Goal: Information Seeking & Learning: Find specific fact

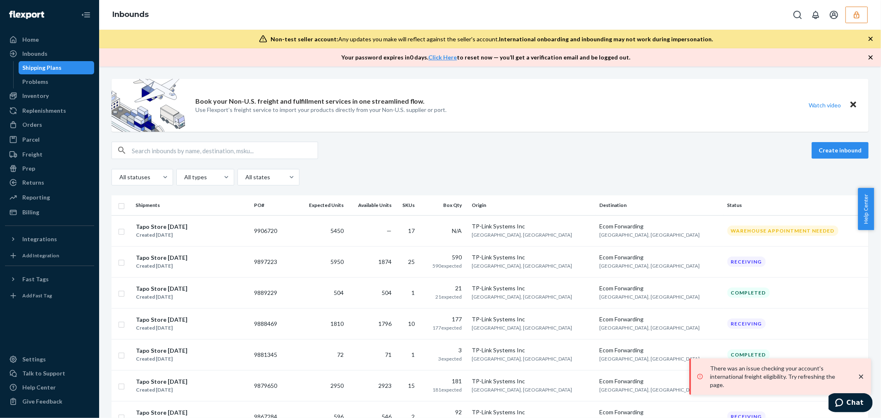
click at [865, 380] on icon "close toast" at bounding box center [861, 376] width 8 height 8
click at [860, 381] on icon "close toast" at bounding box center [861, 376] width 8 height 8
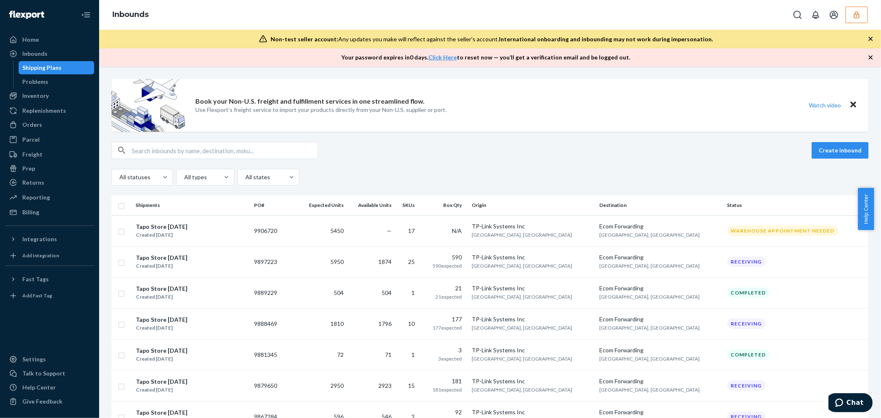
click at [873, 38] on icon "button" at bounding box center [870, 39] width 8 height 8
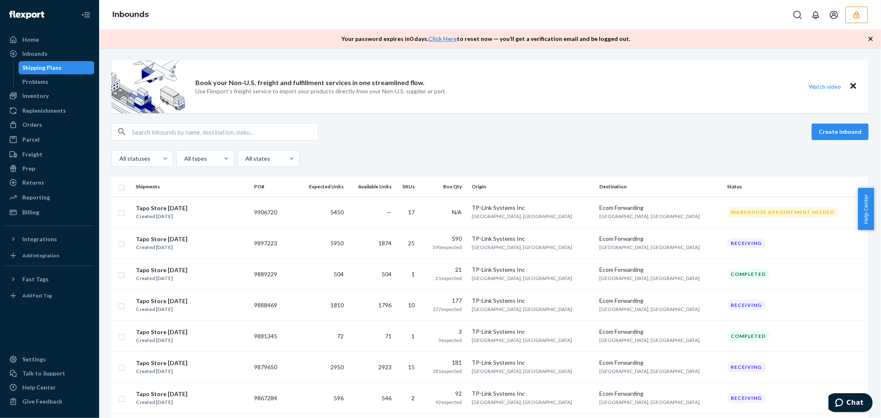
click at [873, 38] on icon "button" at bounding box center [870, 39] width 8 height 8
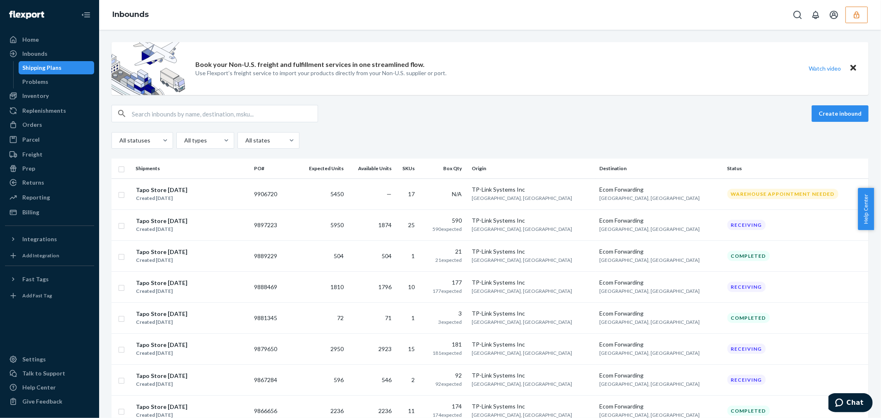
click at [855, 18] on icon "button" at bounding box center [856, 15] width 8 height 8
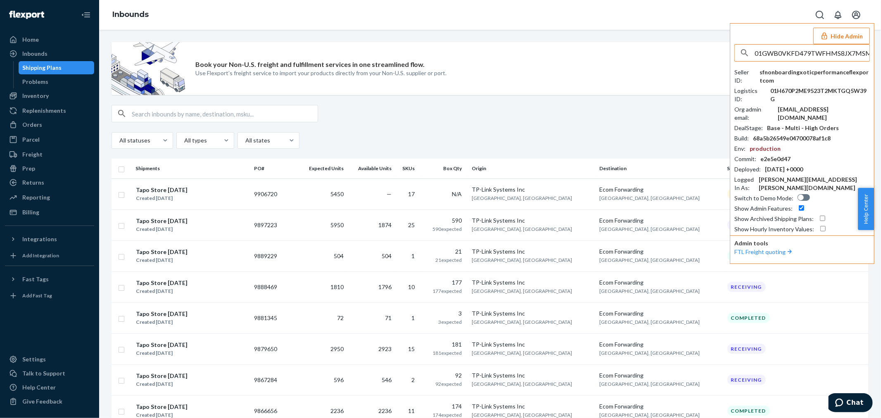
scroll to position [0, 1]
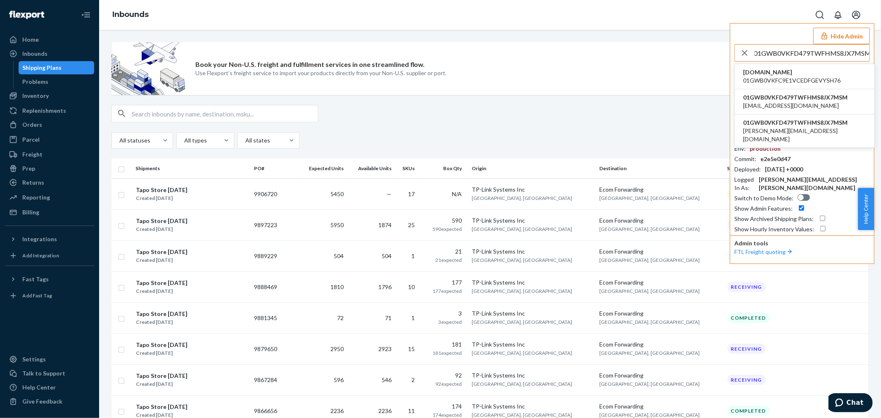
type input "01GWB0VKFD479TWFHMS8JX7MSM"
click at [769, 77] on span "01GWB0VKFC9E1VCEDFGEVYSH76" at bounding box center [791, 80] width 97 height 8
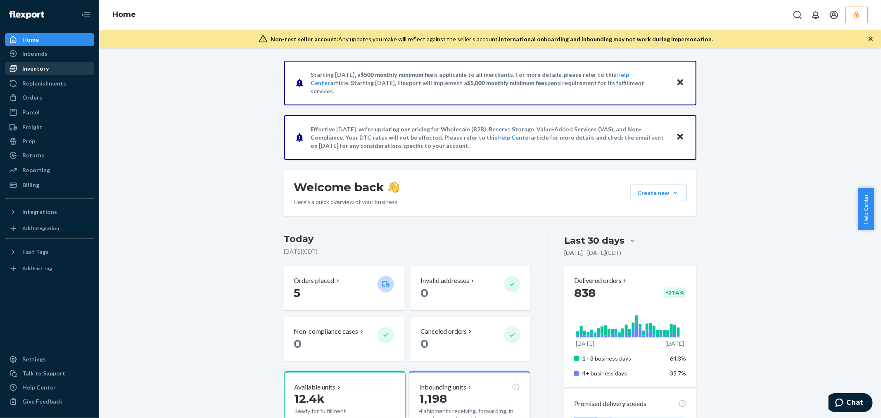
click at [50, 66] on div "Inventory" at bounding box center [50, 69] width 88 height 12
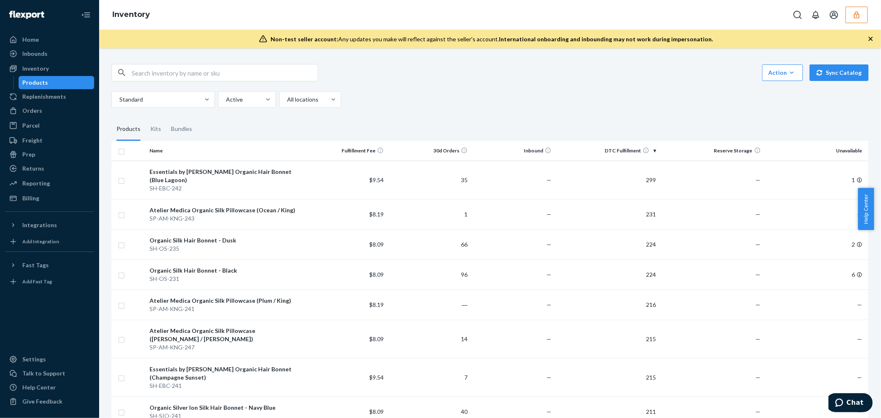
drag, startPoint x: 232, startPoint y: 69, endPoint x: 215, endPoint y: 58, distance: 20.8
click at [232, 69] on input "text" at bounding box center [225, 72] width 186 height 17
type input "defaul"
click at [237, 79] on input "text" at bounding box center [225, 72] width 186 height 17
paste input "The Everyday Utilité Tote (Default Title)"
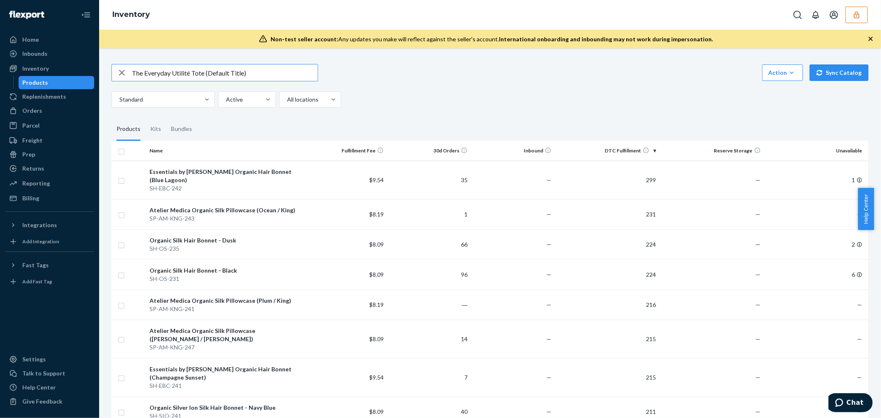
type input "The Everyday Utilité Tote (Default Title)"
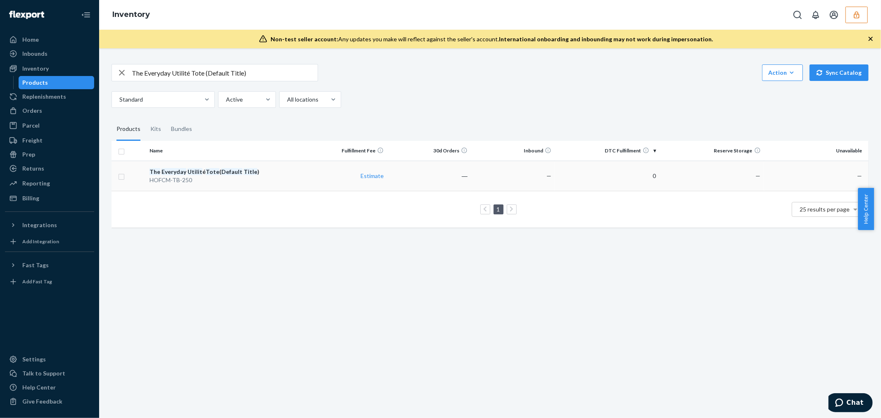
click at [261, 178] on div "HOFCM-TB-250" at bounding box center [224, 180] width 150 height 8
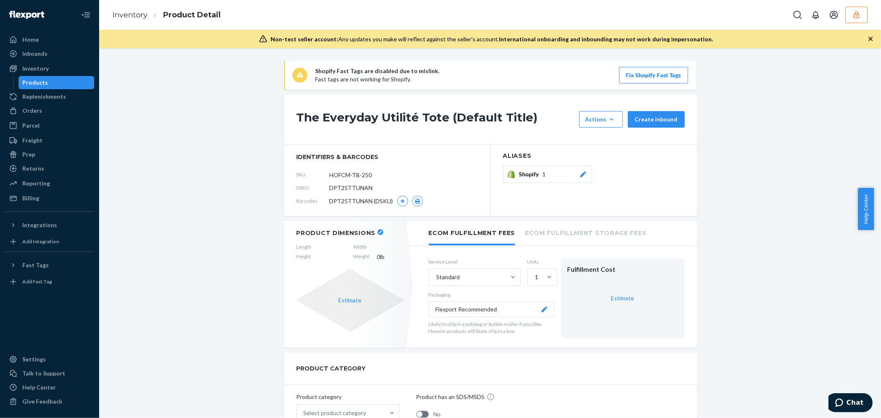
click at [357, 186] on span "DPT25TTUNAN" at bounding box center [351, 188] width 43 height 8
copy span "DPT25TTUNAN"
drag, startPoint x: 294, startPoint y: 120, endPoint x: 442, endPoint y: 118, distance: 148.2
click at [442, 118] on h1 "The Everyday Utilité Tote (Default Title)" at bounding box center [435, 119] width 278 height 17
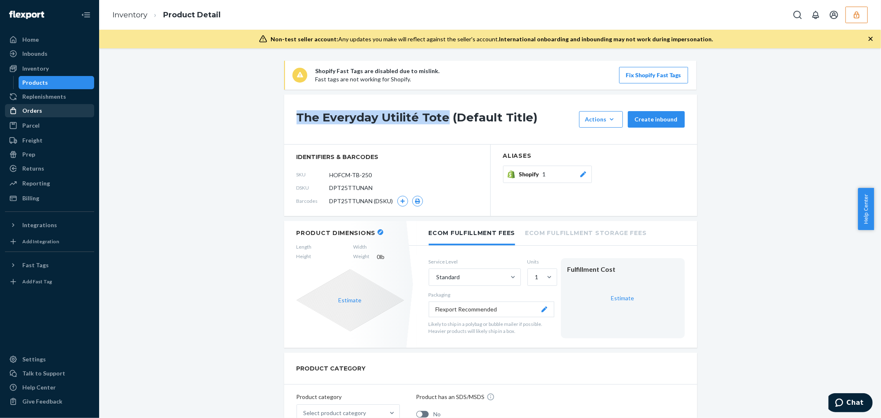
copy h1 "The Everyday Utilité Tote"
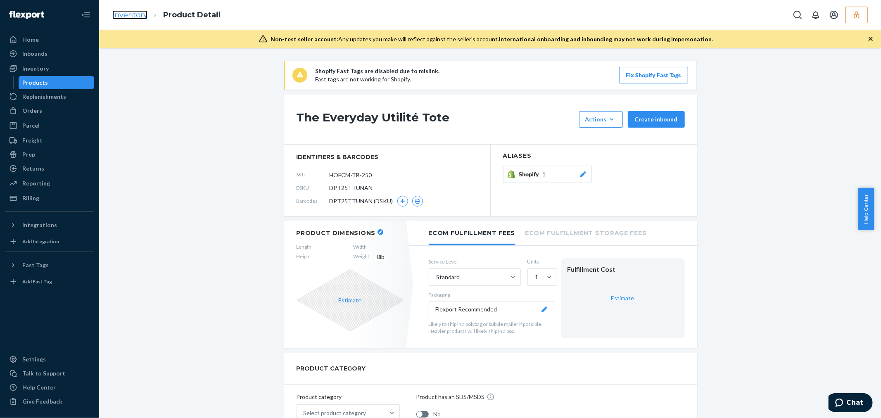
click at [135, 15] on link "Inventory" at bounding box center [129, 14] width 35 height 9
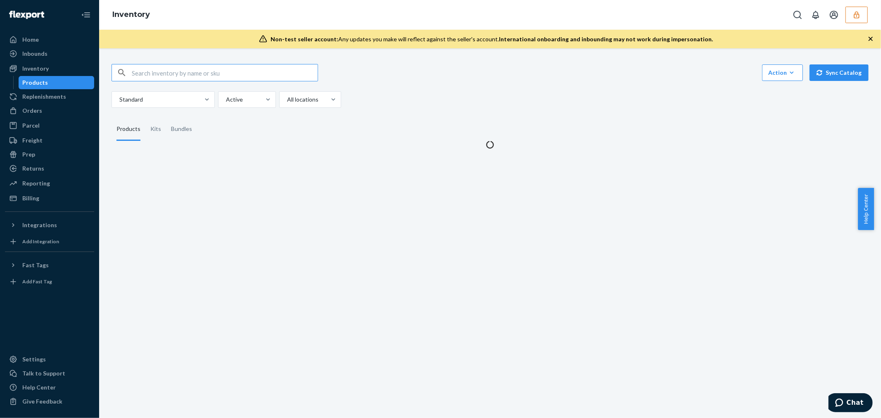
click at [209, 73] on input "text" at bounding box center [225, 72] width 186 height 17
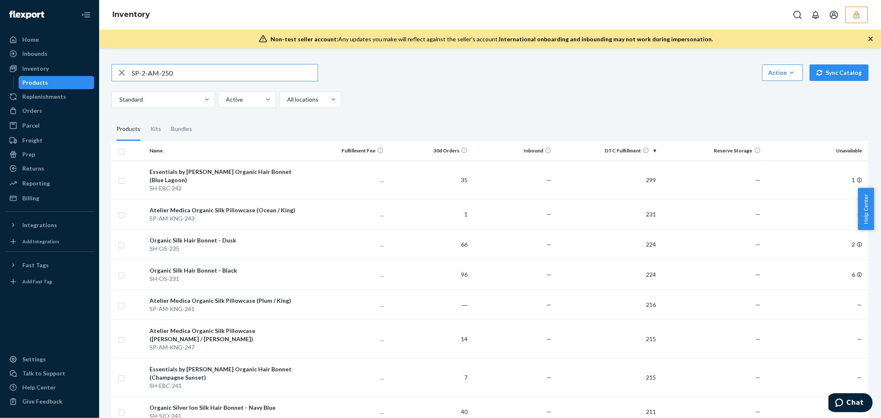
type input "SP-2-AM-250"
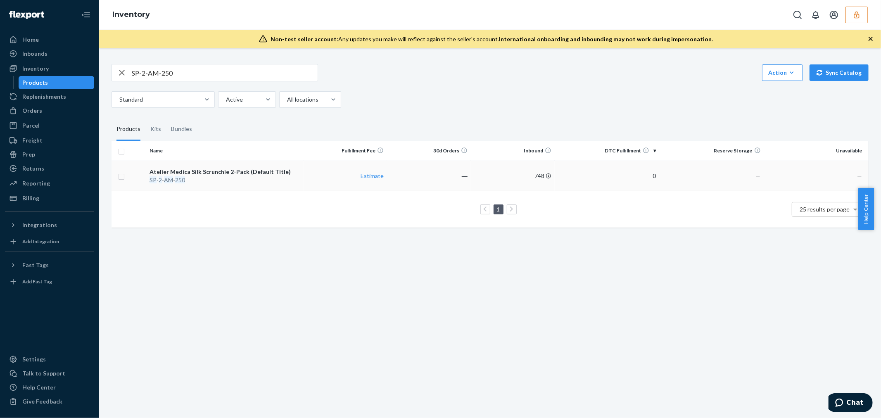
click at [222, 178] on div "SP - 2 - AM - 250" at bounding box center [224, 180] width 150 height 8
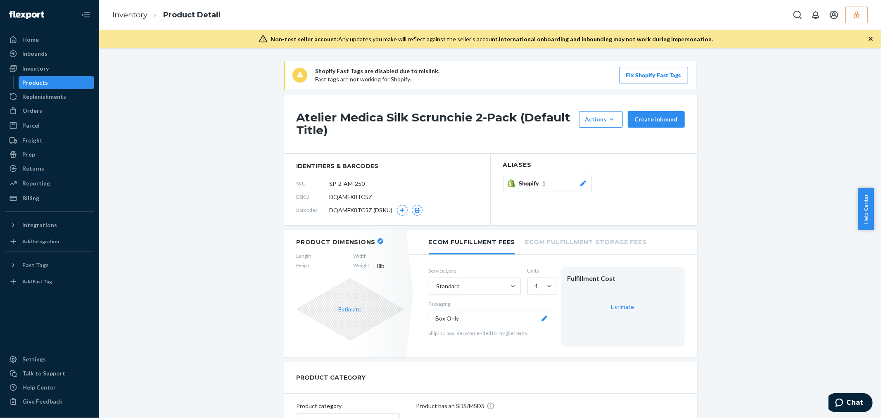
click at [348, 199] on span "DQAMFX8TC5Z" at bounding box center [351, 197] width 43 height 8
copy span "DQAMFX8TC5Z"
drag, startPoint x: 287, startPoint y: 113, endPoint x: 514, endPoint y: 120, distance: 227.2
click at [514, 120] on div "Atelier Medica Silk Scrunchie 2-Pack (Default Title) Actions Add components Hid…" at bounding box center [490, 124] width 413 height 59
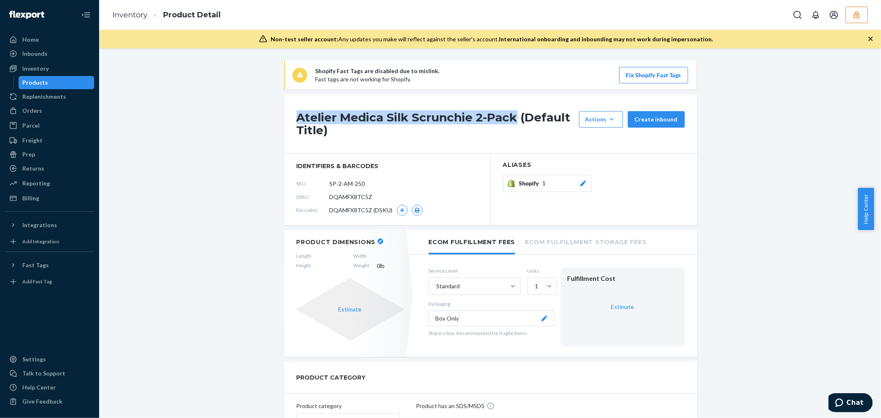
copy h1 "Atelier Medica Silk Scrunchie 2-Pack"
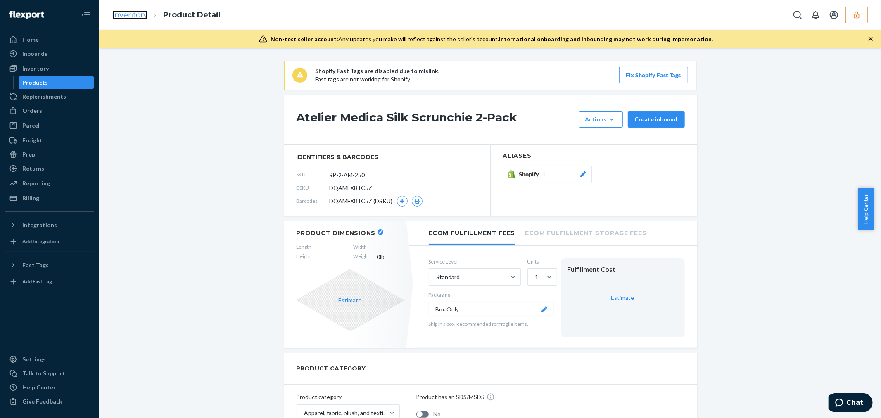
click at [130, 11] on link "Inventory" at bounding box center [129, 14] width 35 height 9
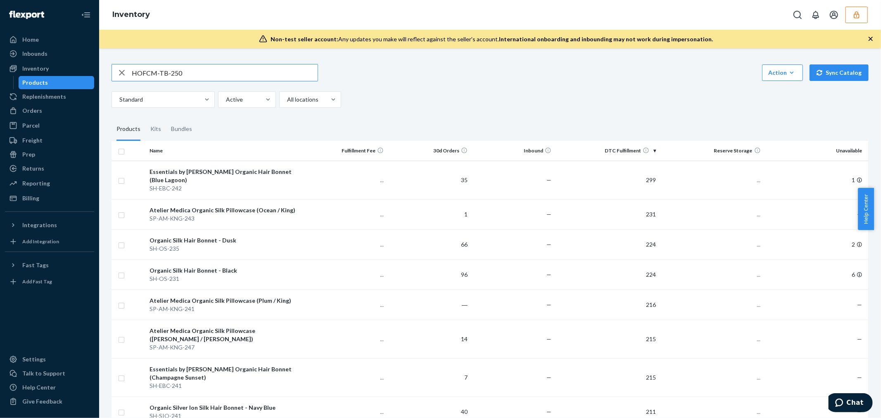
type input "HOFCM-TB-250"
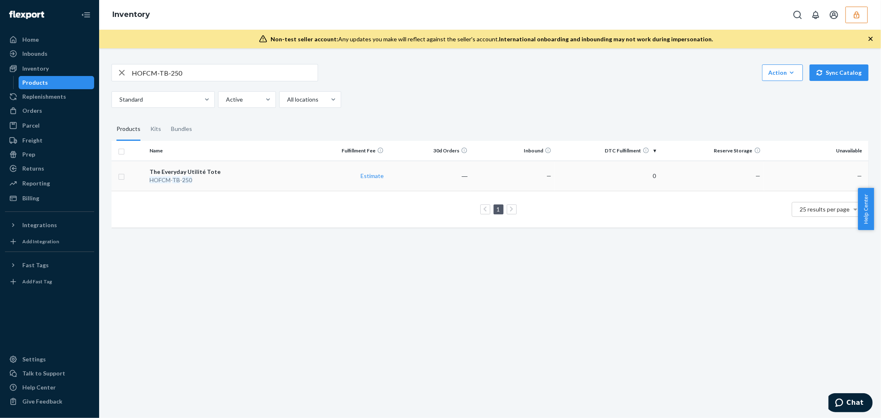
click at [232, 178] on div "HOFCM - TB - 250" at bounding box center [224, 180] width 150 height 8
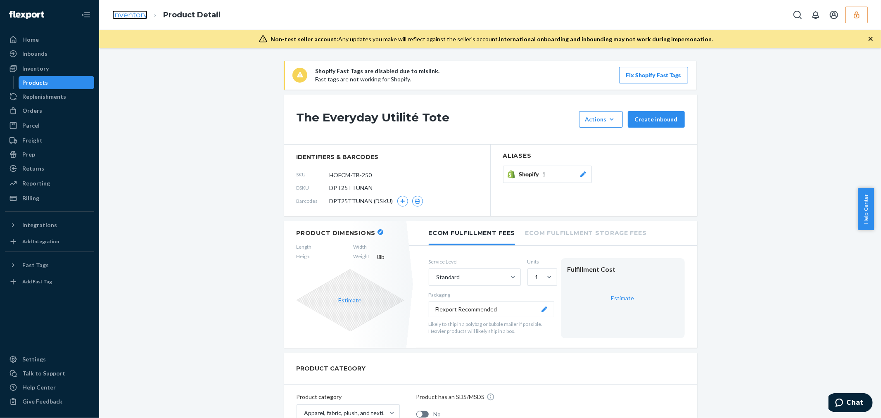
click at [138, 12] on link "Inventory" at bounding box center [129, 14] width 35 height 9
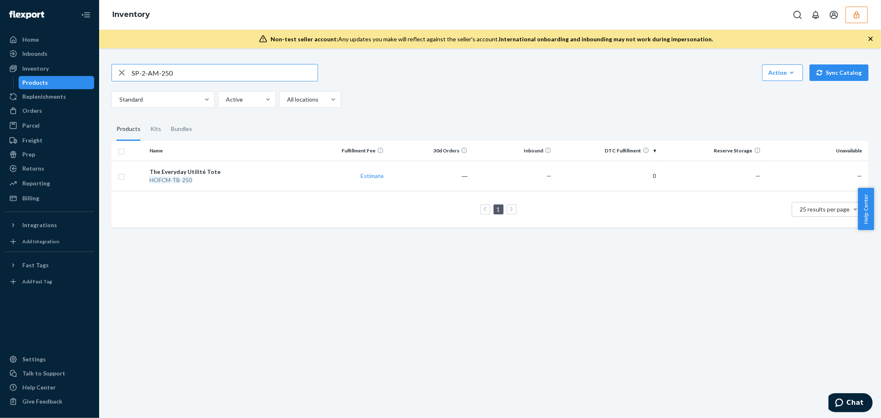
type input "SP-2-AM-250"
click at [852, 22] on button "button" at bounding box center [856, 15] width 22 height 17
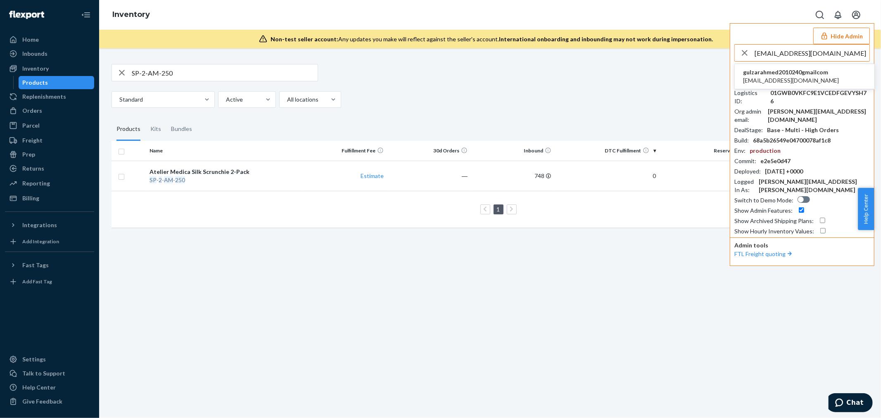
type input "gulzarahmed2010240@gmail.com"
click at [808, 77] on span "gulzar.ahmed2010240@gmail.com" at bounding box center [791, 80] width 96 height 8
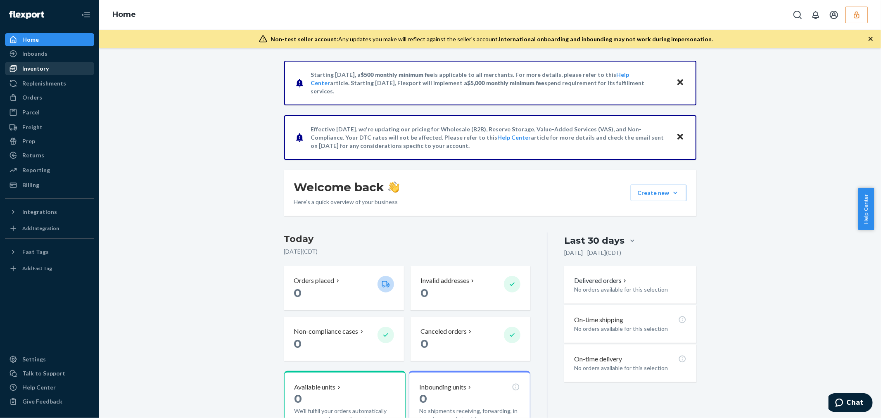
click at [48, 69] on div "Inventory" at bounding box center [50, 69] width 88 height 12
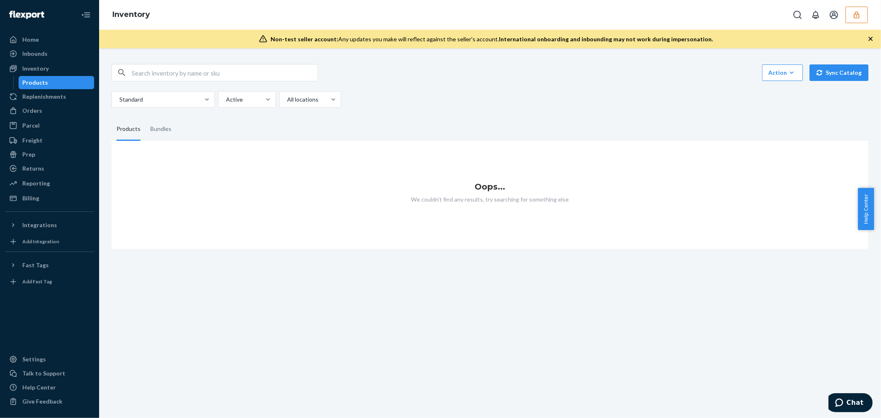
click at [848, 12] on button "button" at bounding box center [856, 15] width 22 height 17
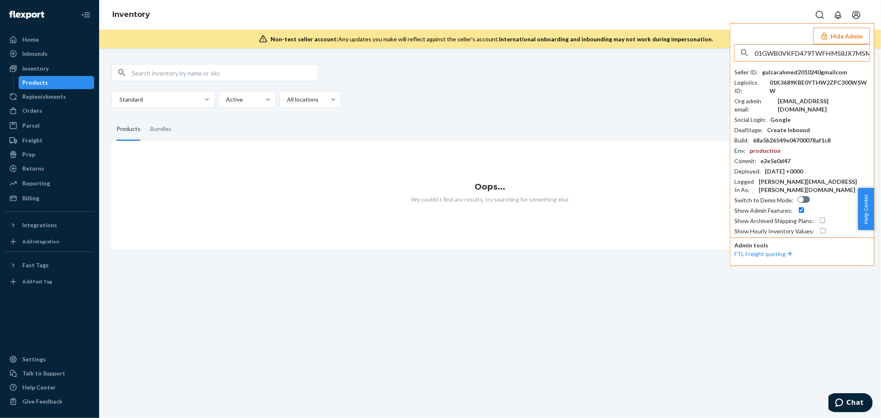
scroll to position [0, 1]
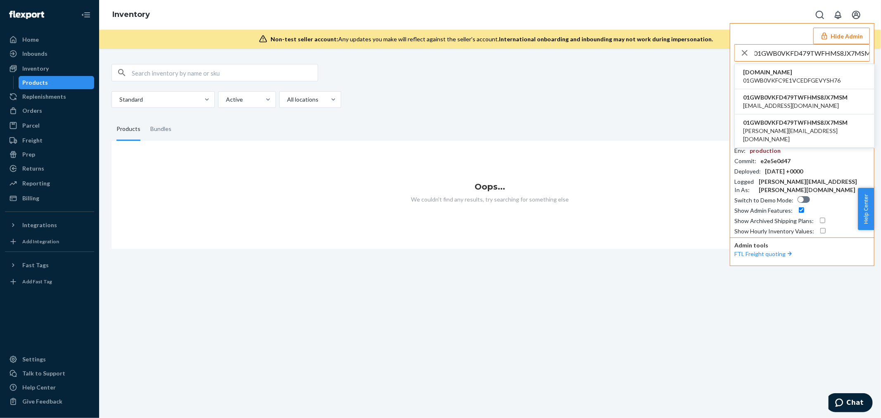
type input "01GWB0VKFD479TWFHMS8JX7MSM"
click at [819, 74] on span "clementine-silk.myshopify.com" at bounding box center [791, 72] width 97 height 8
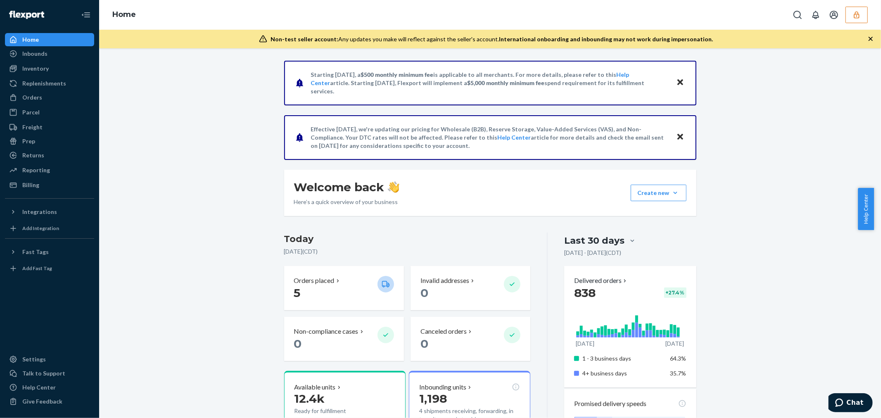
click at [852, 17] on icon "button" at bounding box center [856, 15] width 8 height 8
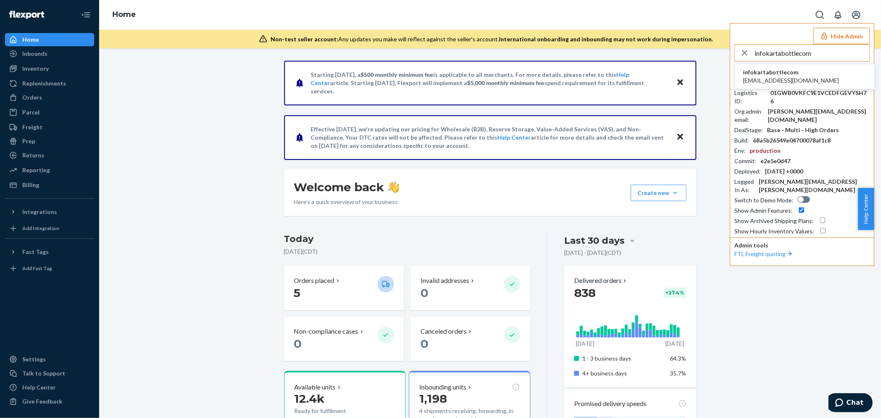
type input "infokartabottlecom"
click at [763, 67] on li "infokartabottlecom info@kartabottle.com" at bounding box center [805, 76] width 140 height 25
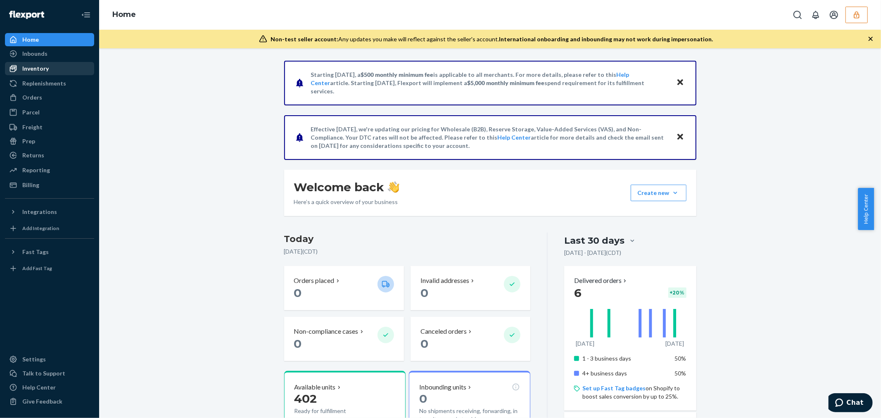
click at [42, 66] on div "Inventory" at bounding box center [35, 68] width 26 height 8
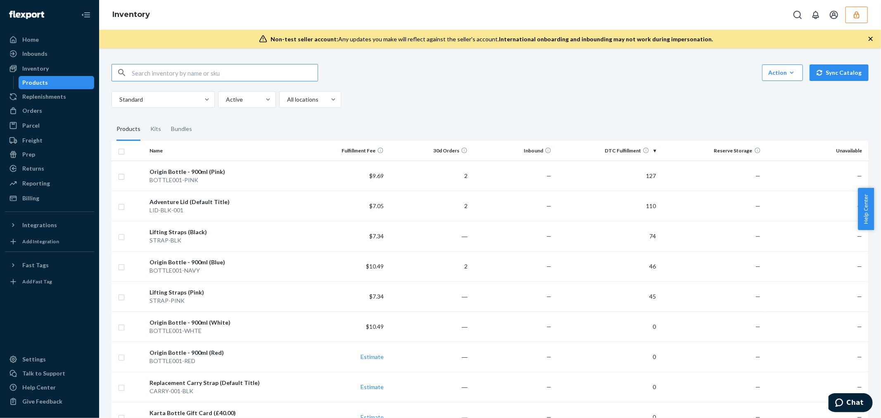
click at [853, 16] on icon "button" at bounding box center [856, 15] width 8 height 8
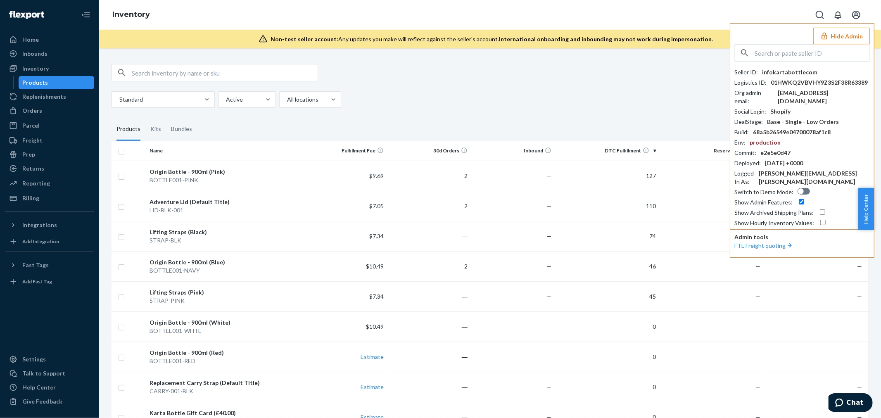
click at [785, 59] on input "text" at bounding box center [811, 53] width 115 height 17
paste input "anetacreativemumblrcom"
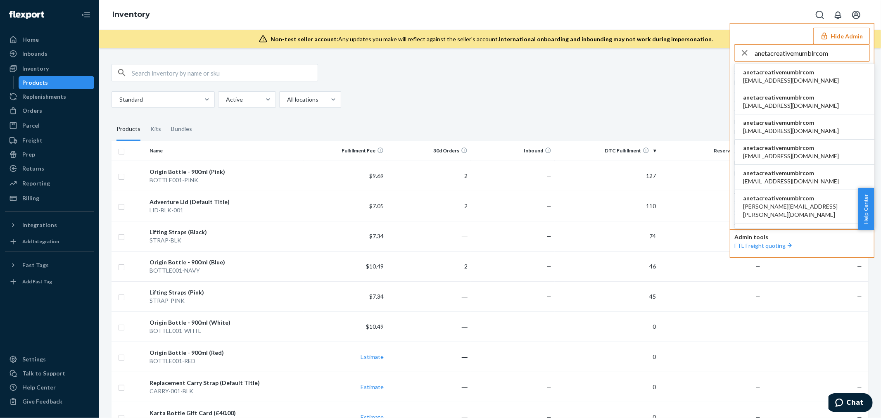
type input "anetacreativemumblrcom"
click at [780, 83] on span "aleksa@piccalio.com" at bounding box center [791, 80] width 96 height 8
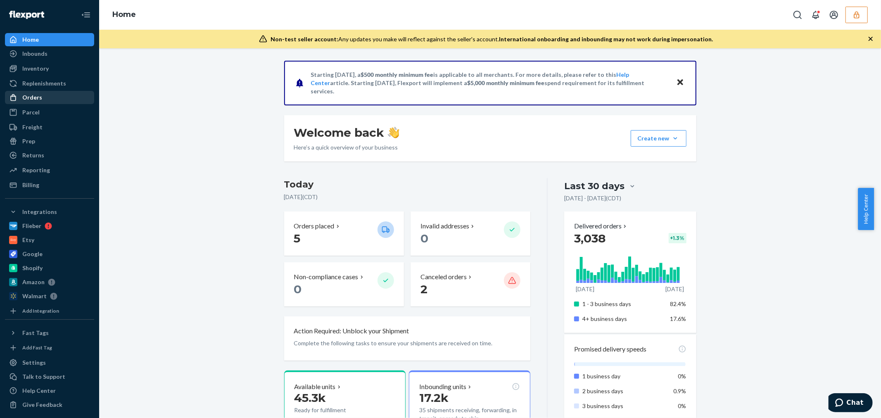
click at [37, 97] on div "Orders" at bounding box center [32, 97] width 20 height 8
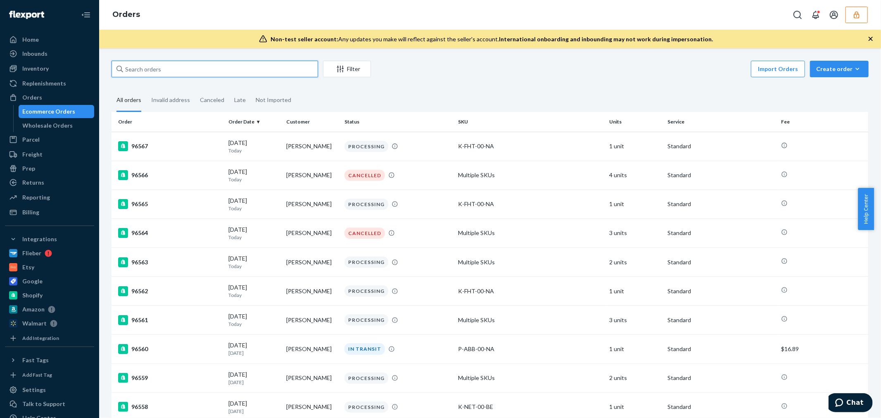
click at [147, 66] on input "text" at bounding box center [214, 69] width 206 height 17
paste input "134155045"
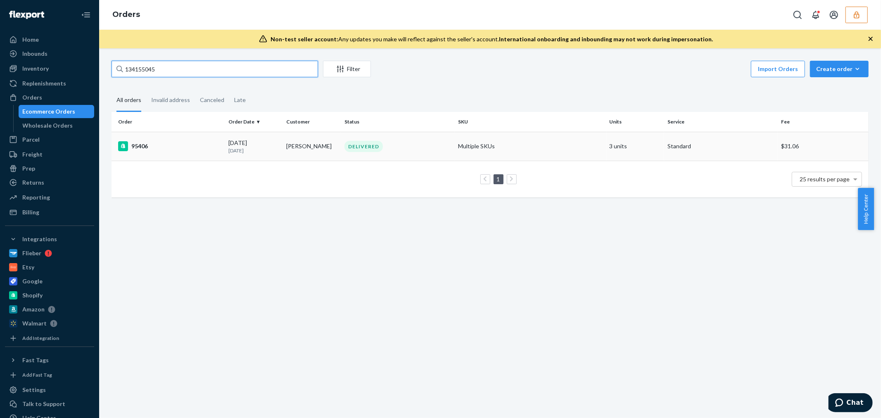
type input "134155045"
click at [172, 147] on div "95406" at bounding box center [170, 146] width 104 height 10
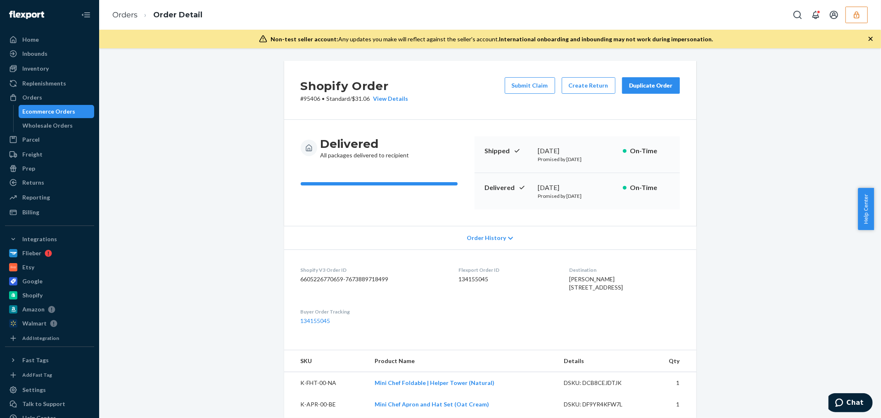
click at [471, 239] on span "Order History" at bounding box center [486, 238] width 39 height 8
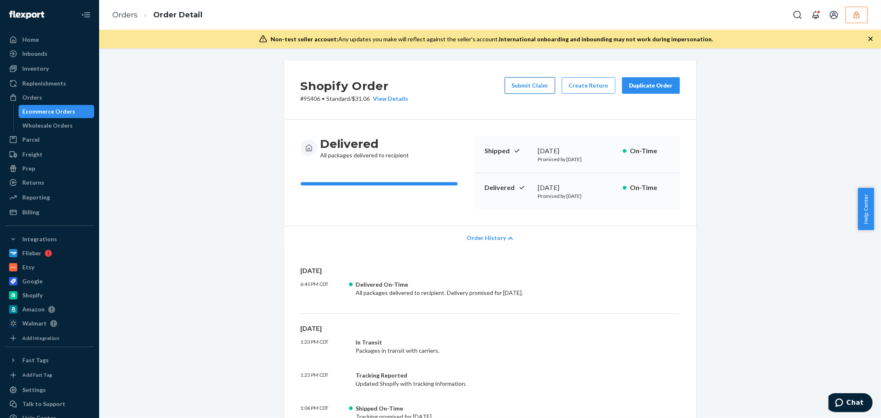
click at [533, 90] on button "Submit Claim" at bounding box center [530, 85] width 50 height 17
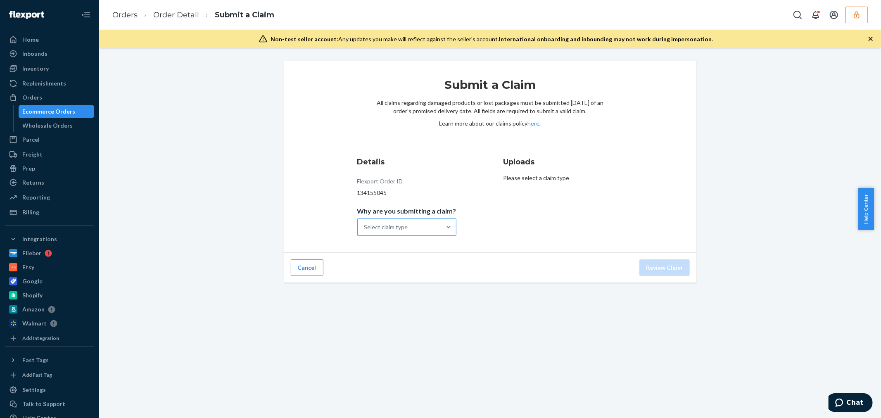
click at [407, 228] on div "Select claim type" at bounding box center [386, 227] width 44 height 8
click at [365, 228] on input "Why are you submitting a claim? Select claim type" at bounding box center [364, 227] width 1 height 8
click at [409, 281] on div "Incorrect product" at bounding box center [407, 280] width 96 height 17
click at [365, 231] on input "Why are you submitting a claim? option Incorrect product focused, 0 of 4. 4 res…" at bounding box center [364, 227] width 1 height 8
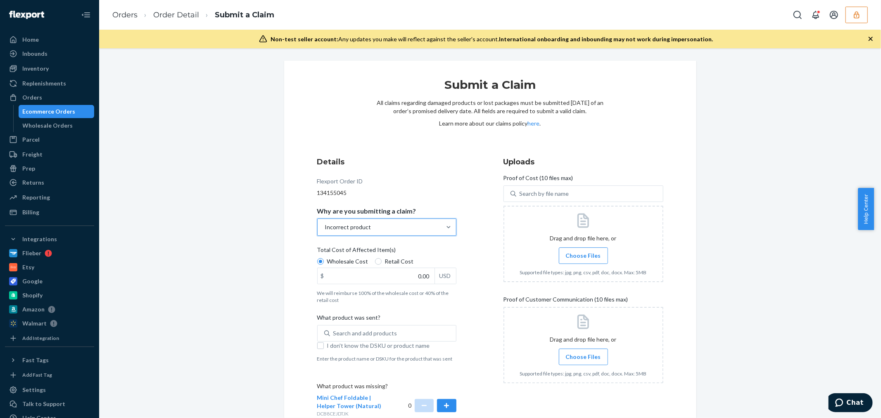
scroll to position [102, 0]
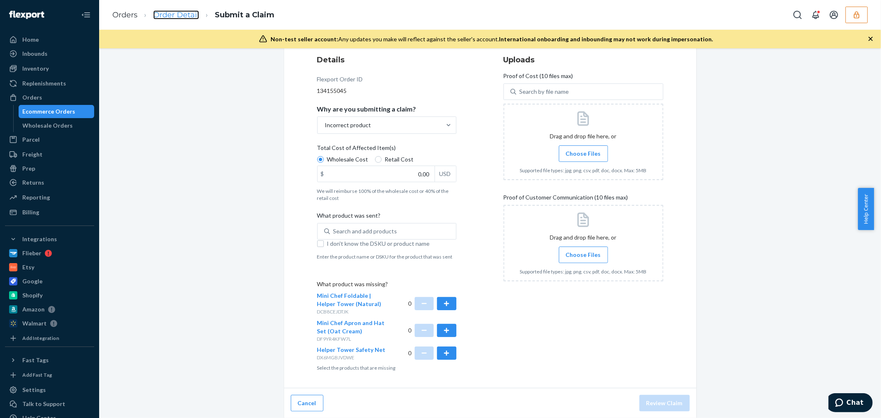
click at [185, 14] on link "Order Detail" at bounding box center [176, 14] width 46 height 9
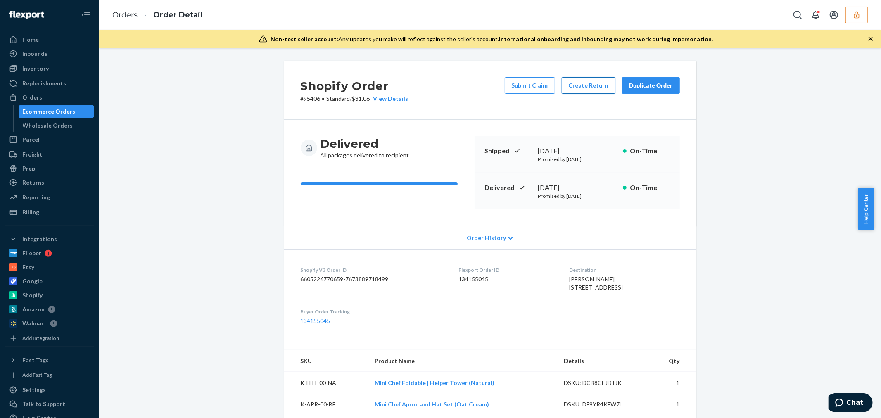
click at [571, 90] on button "Create Return" at bounding box center [589, 85] width 54 height 17
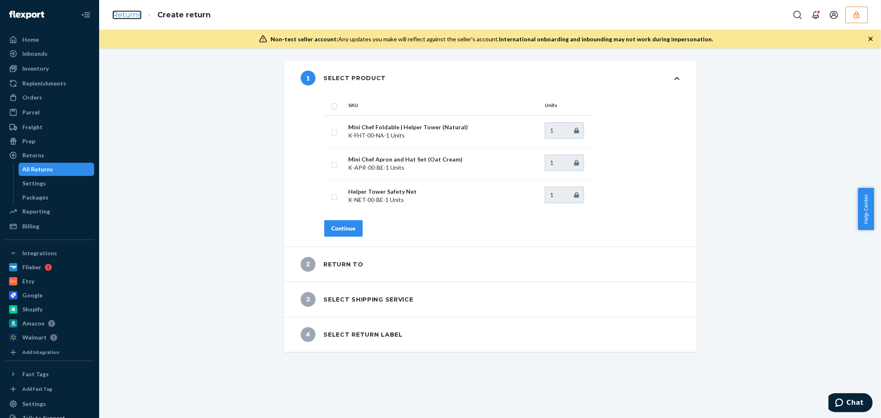
click at [135, 13] on link "Returns" at bounding box center [126, 14] width 29 height 9
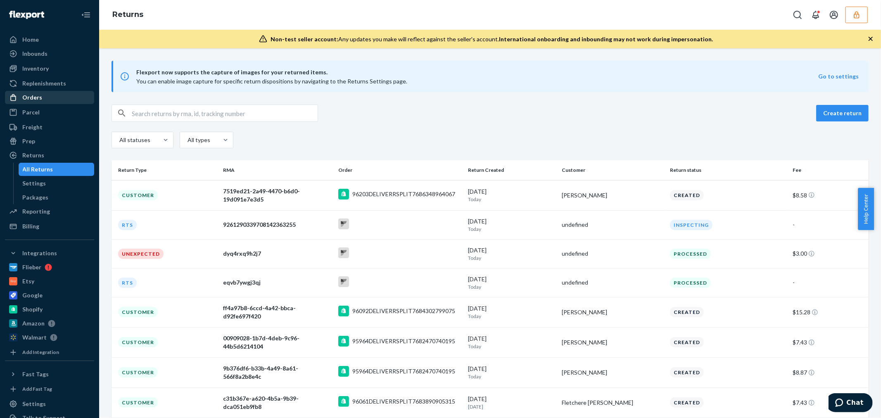
click at [46, 95] on div "Orders" at bounding box center [50, 98] width 88 height 12
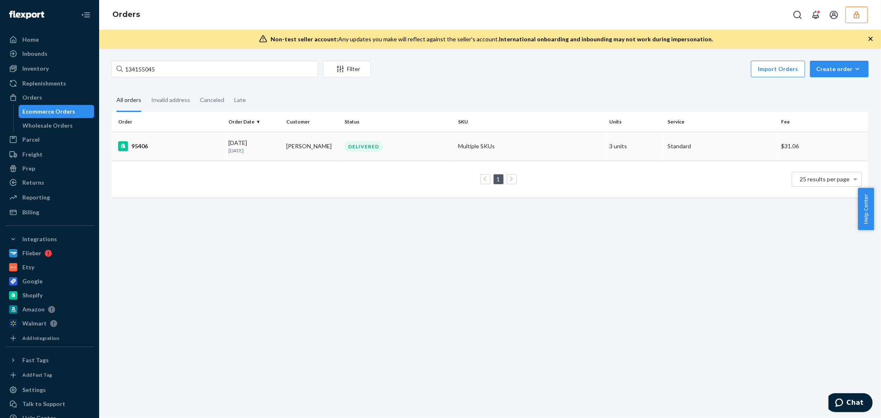
click at [272, 149] on p "11 days ago" at bounding box center [254, 150] width 52 height 7
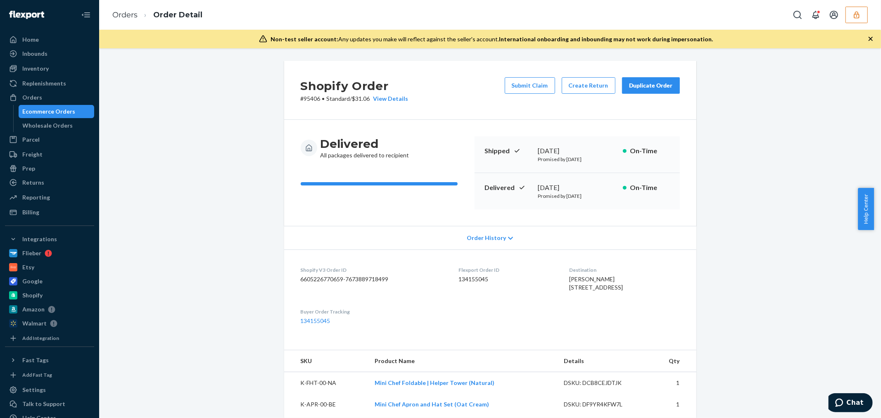
click at [488, 233] on div "Order History" at bounding box center [490, 238] width 412 height 24
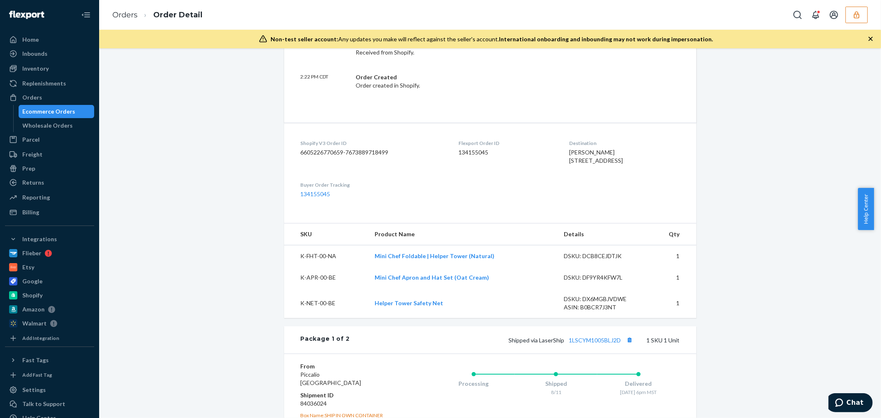
scroll to position [596, 0]
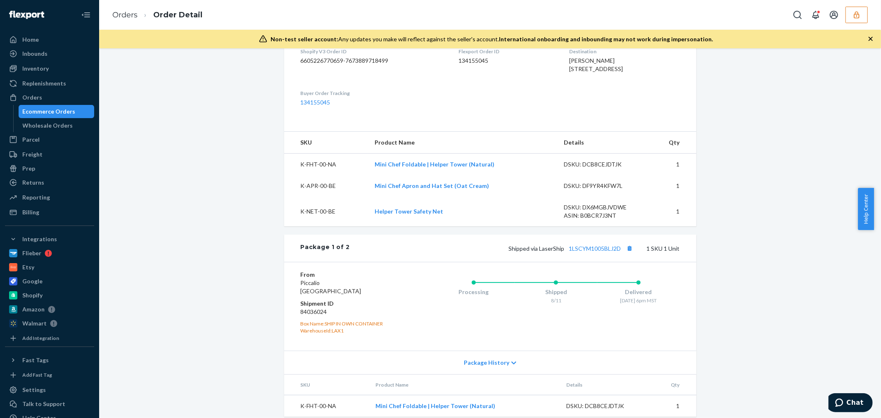
click at [200, 196] on div "Shopify Order # 95406 • Standard / $31.06 View Details Submit Claim Create Retu…" at bounding box center [489, 55] width 769 height 1183
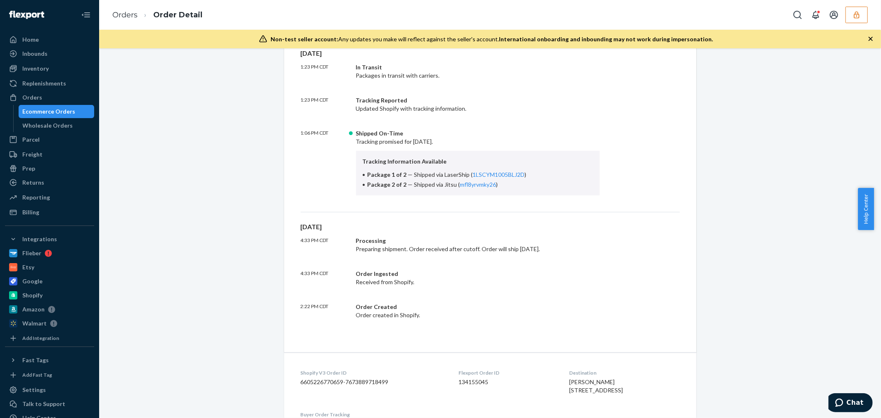
scroll to position [459, 0]
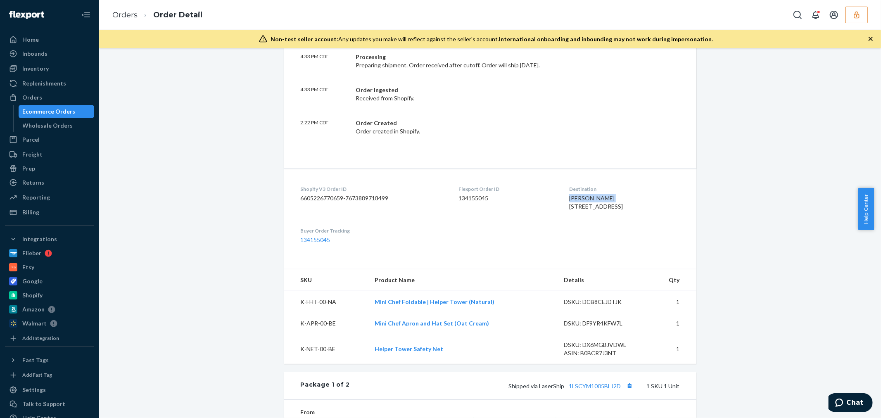
drag, startPoint x: 558, startPoint y: 199, endPoint x: 604, endPoint y: 199, distance: 46.2
click at [604, 199] on dl "Shopify V3 Order ID 6605226770659-7673889718499 Flexport Order ID 134155045 Des…" at bounding box center [490, 214] width 412 height 92
copy span "Hayley Jamison"
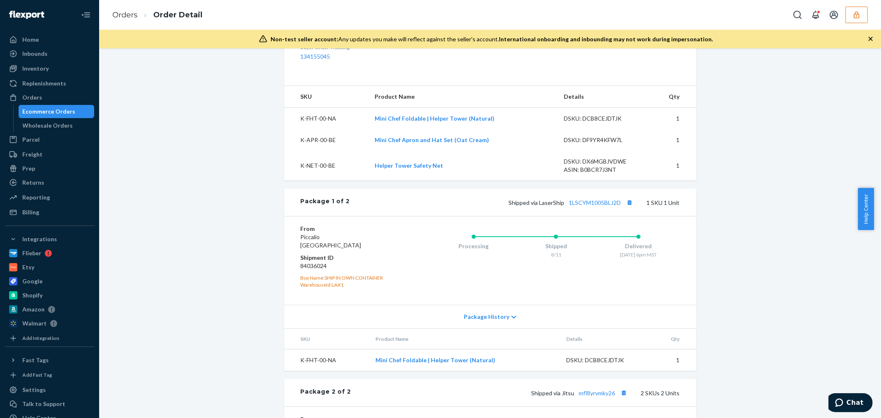
scroll to position [688, 0]
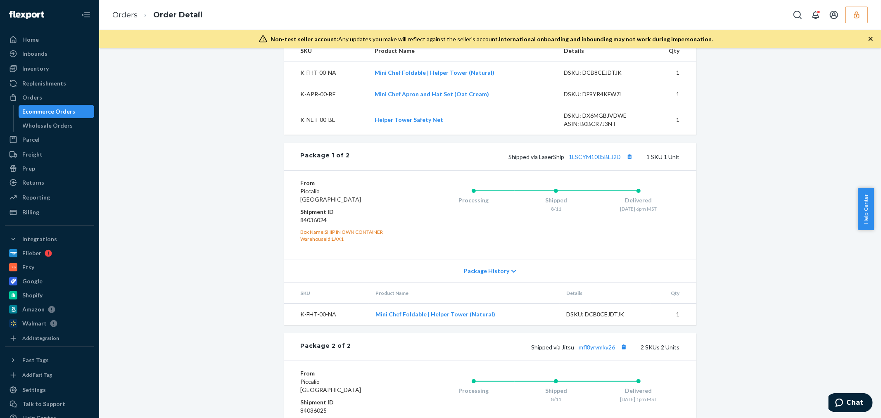
click at [858, 12] on icon "button" at bounding box center [856, 15] width 8 height 8
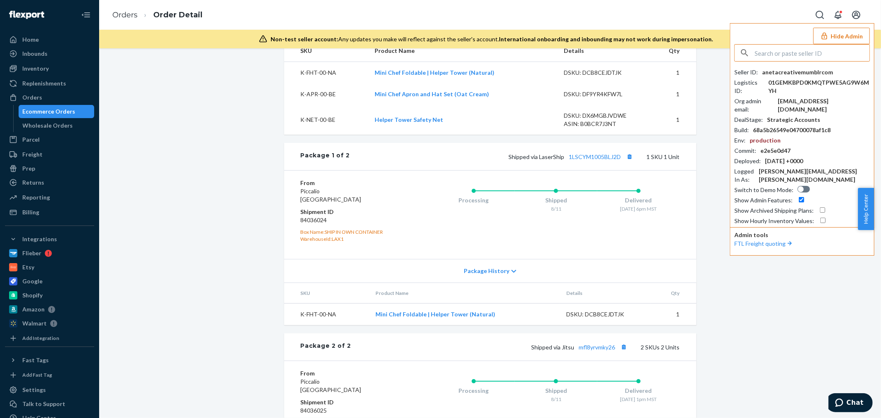
click at [801, 74] on div "anetacreativemumblrcom" at bounding box center [797, 72] width 71 height 8
click at [814, 55] on input "text" at bounding box center [811, 53] width 115 height 17
paste input "mtobias@culturefly.com"
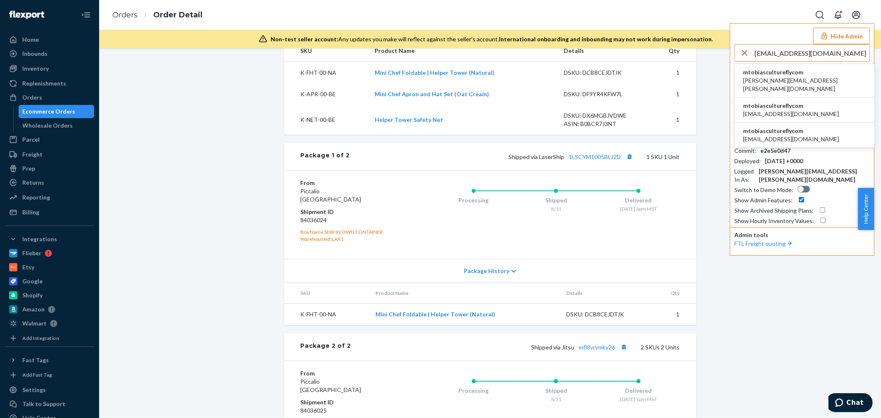
type input "mtobias@culturefly.com"
click at [812, 75] on li "mtobiascultureflycom kevin.lin@isaacmorris.com" at bounding box center [805, 80] width 140 height 33
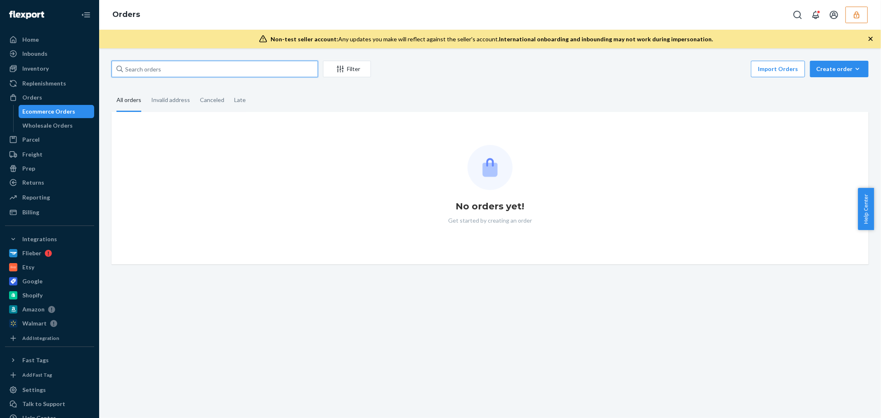
click at [163, 75] on input "text" at bounding box center [214, 69] width 206 height 17
paste input "[PERSON_NAME]"
type input "[PERSON_NAME]"
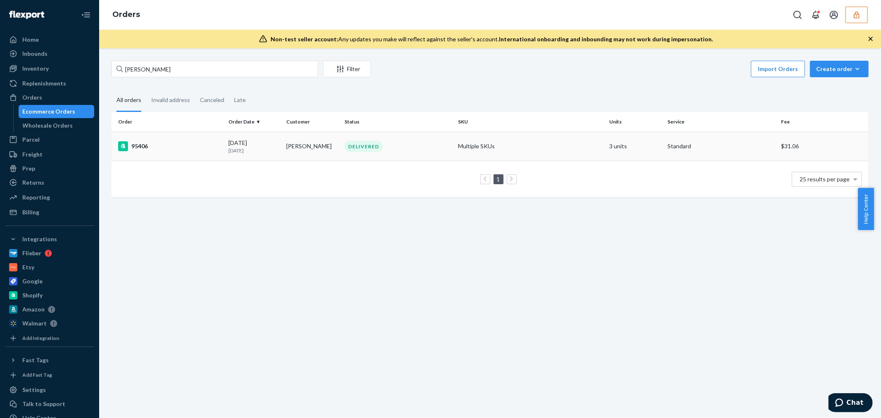
click at [204, 146] on div "95406" at bounding box center [170, 146] width 104 height 10
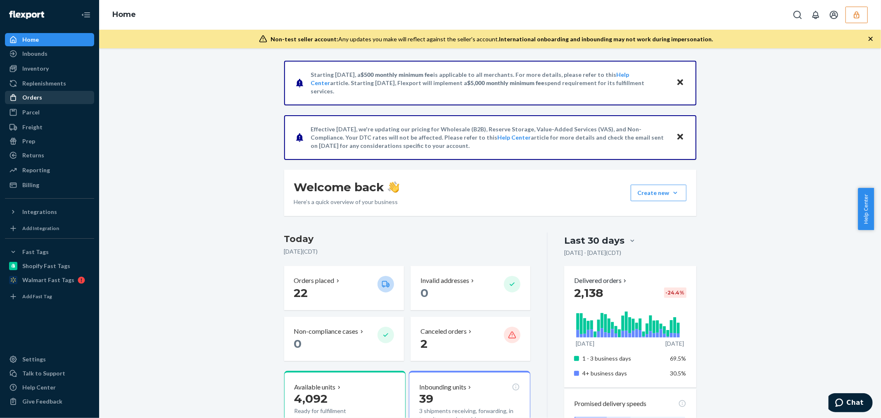
click at [58, 91] on link "Orders" at bounding box center [49, 97] width 89 height 13
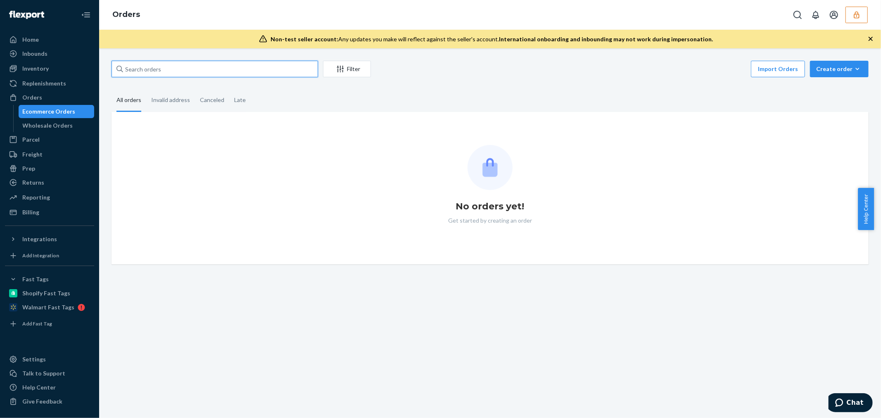
click at [138, 67] on input "text" at bounding box center [214, 69] width 206 height 17
paste input "656541"
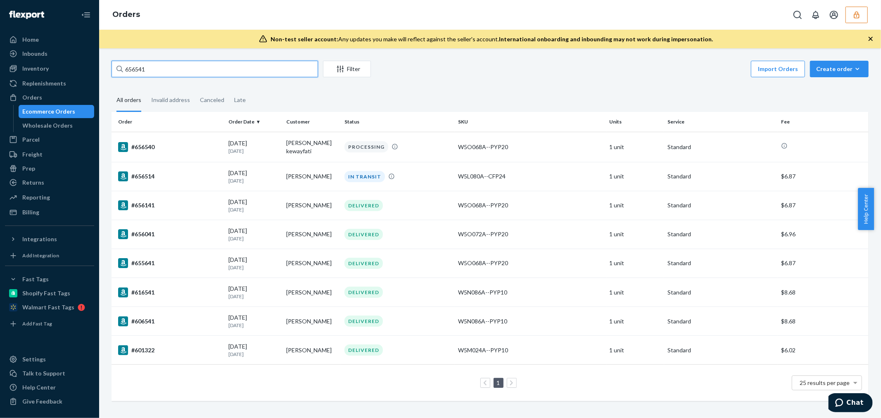
click at [132, 65] on input "656541" at bounding box center [214, 69] width 206 height 17
paste input "7099341275310"
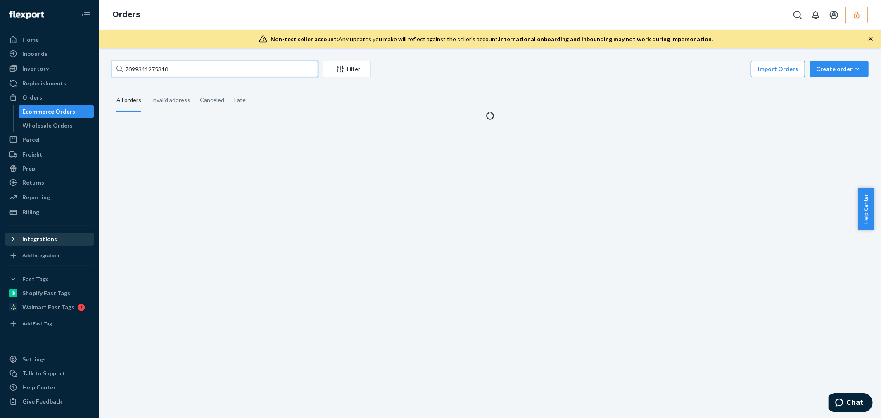
type input "7099341275310"
click at [37, 240] on div "Integrations" at bounding box center [39, 239] width 35 height 8
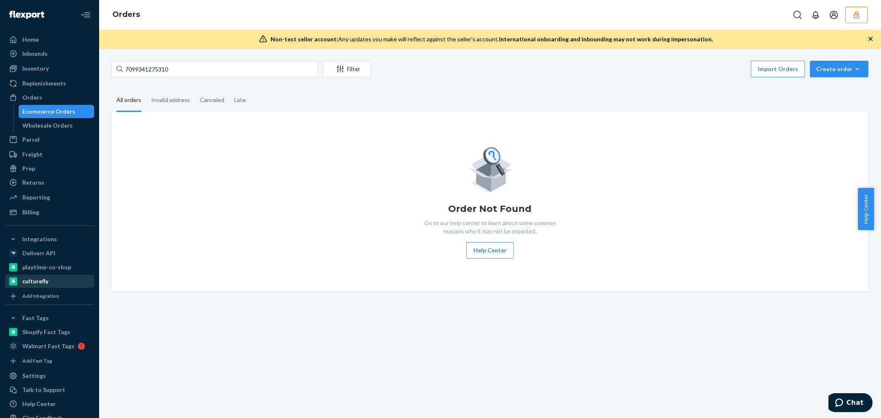
click at [45, 281] on div "culturefly" at bounding box center [35, 281] width 26 height 8
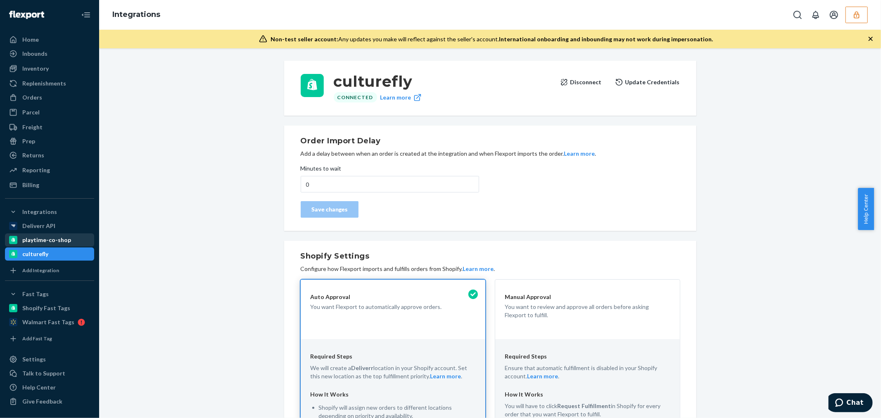
click at [54, 236] on div "playtime-co-shop" at bounding box center [46, 240] width 49 height 8
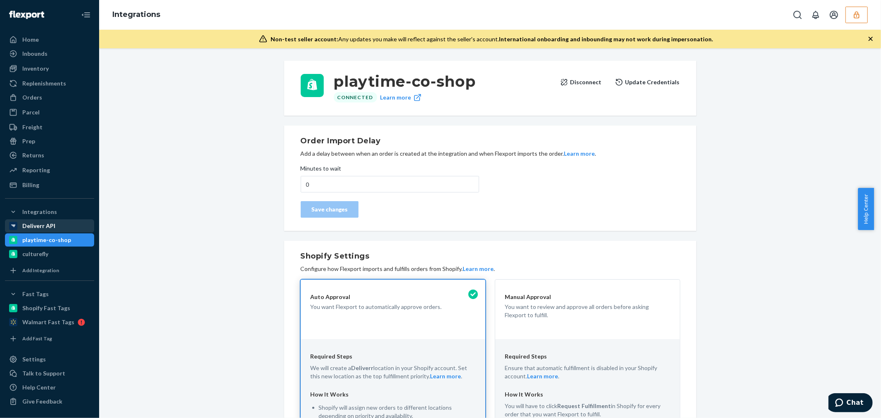
click at [49, 222] on div "Deliverr API" at bounding box center [38, 226] width 33 height 8
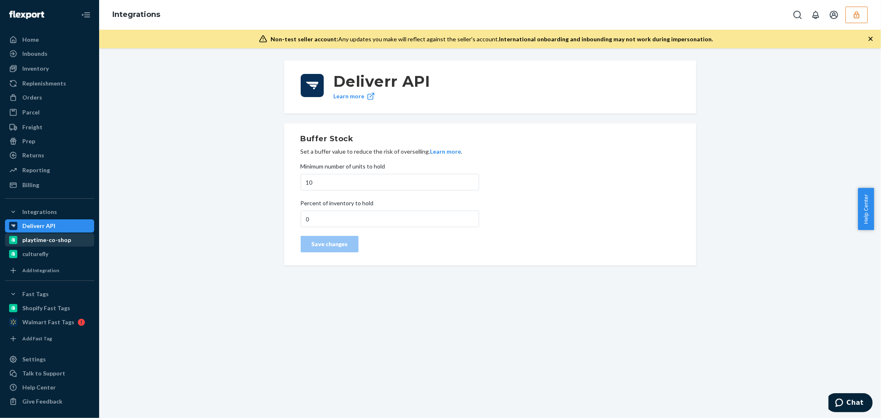
click at [45, 240] on div "playtime-co-shop" at bounding box center [46, 240] width 49 height 8
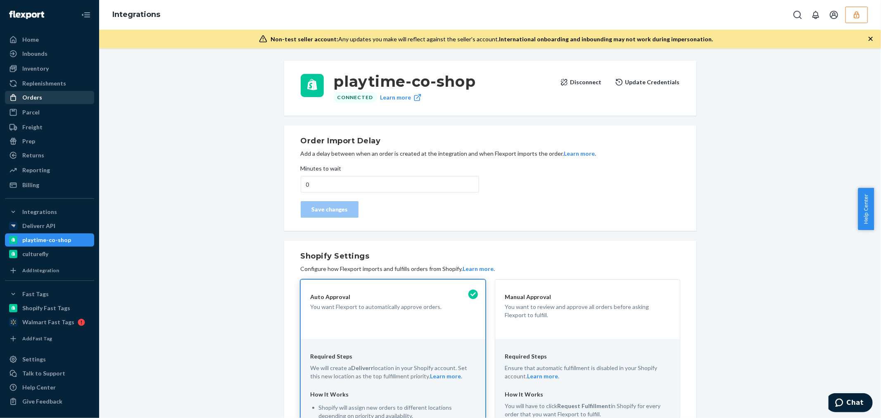
click at [44, 91] on link "Orders" at bounding box center [49, 97] width 89 height 13
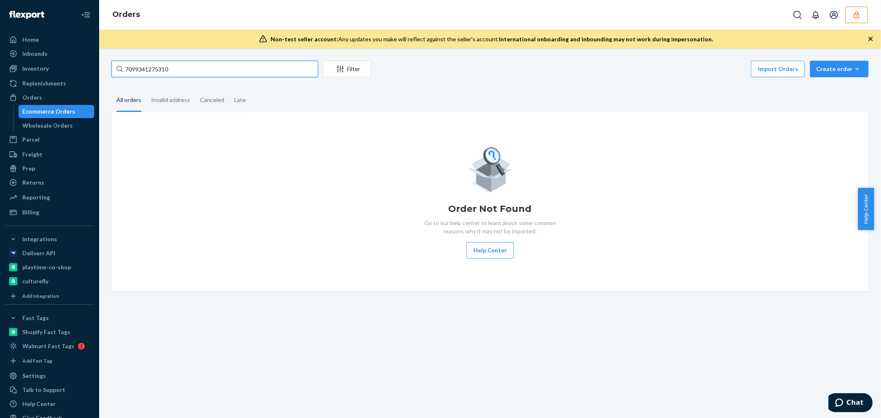
click at [151, 74] on input "7099341275310" at bounding box center [214, 69] width 206 height 17
paste input "656541"
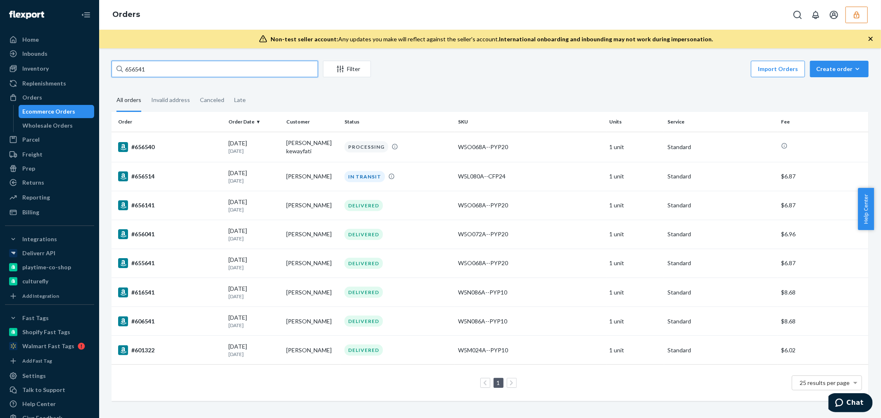
click at [133, 66] on input "656541" at bounding box center [214, 69] width 206 height 17
paste input "134915022"
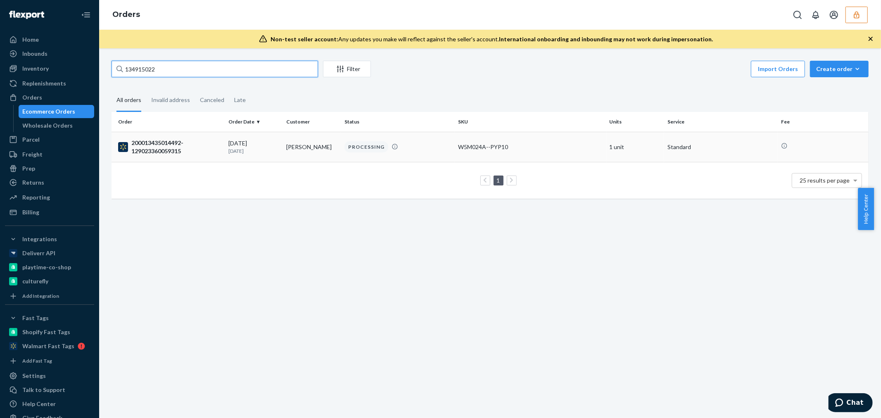
type input "134915022"
click at [228, 152] on p "[DATE]" at bounding box center [254, 150] width 52 height 7
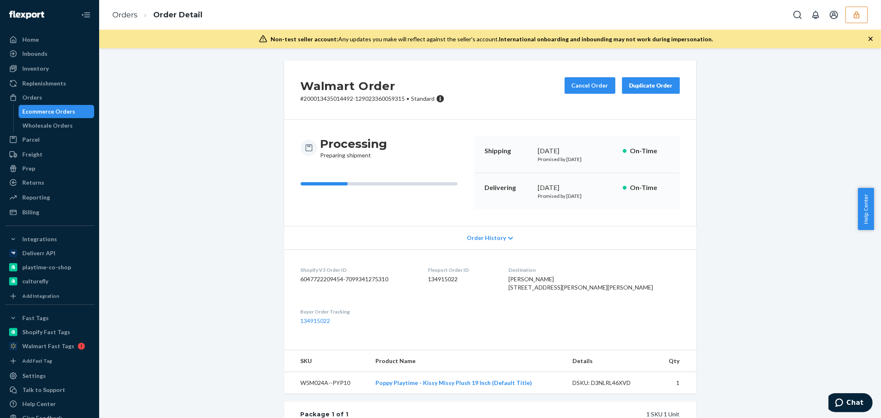
click at [483, 241] on span "Order History" at bounding box center [486, 238] width 39 height 8
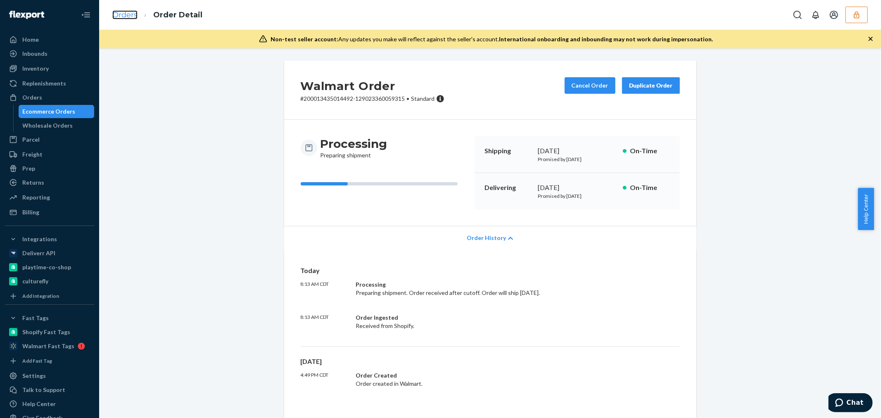
click at [121, 17] on link "Orders" at bounding box center [124, 14] width 25 height 9
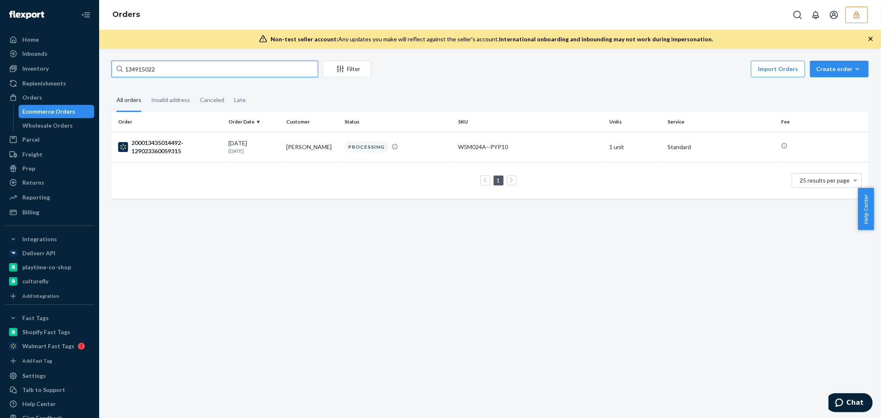
click at [151, 68] on input "134915022" at bounding box center [214, 69] width 206 height 17
paste input "18"
type input "134915018"
click at [266, 152] on p "[DATE]" at bounding box center [254, 150] width 52 height 7
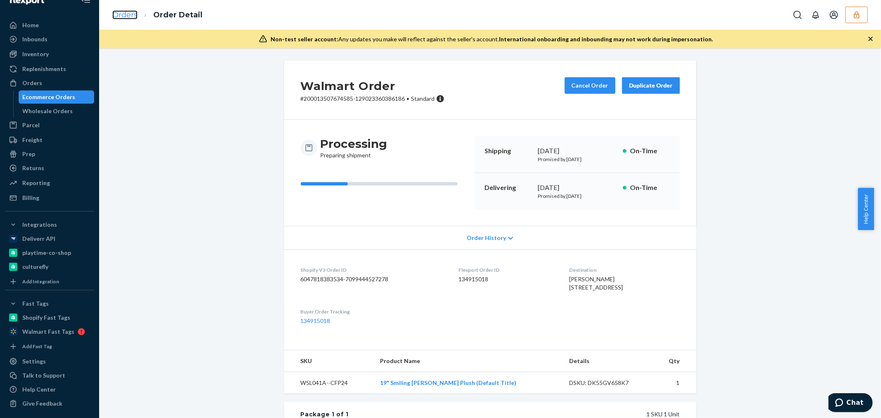
click at [129, 10] on link "Orders" at bounding box center [124, 14] width 25 height 9
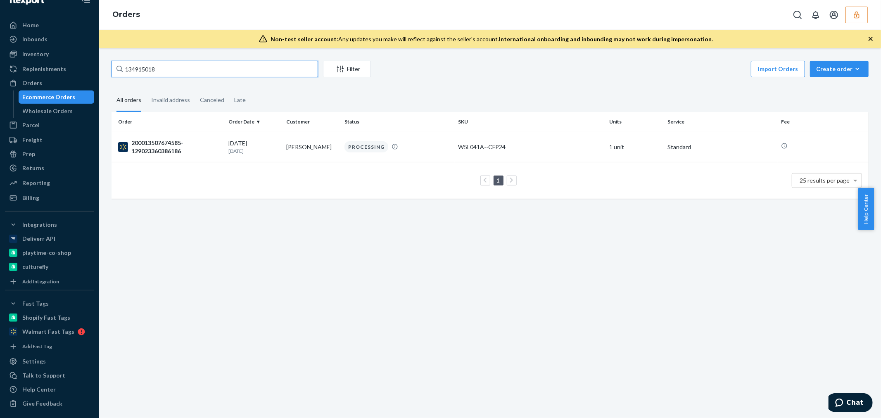
click at [145, 69] on input "134915018" at bounding box center [214, 69] width 206 height 17
paste input "4"
type input "134915014"
click at [184, 149] on div "200013446258779-129023360450204" at bounding box center [170, 147] width 104 height 17
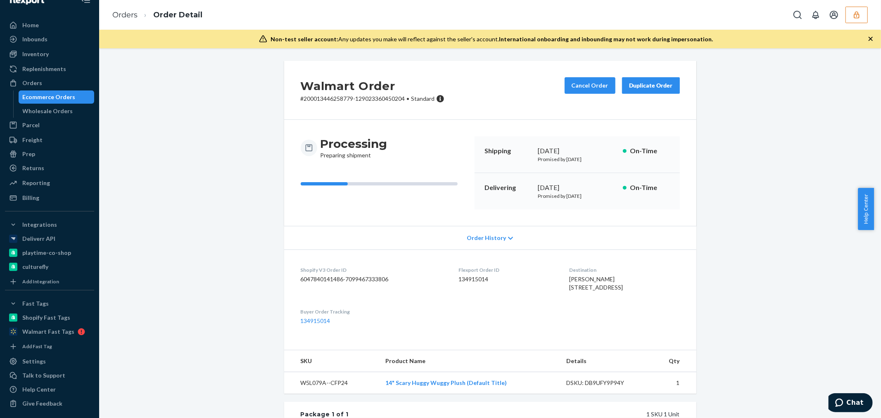
click at [848, 13] on button "button" at bounding box center [856, 15] width 22 height 17
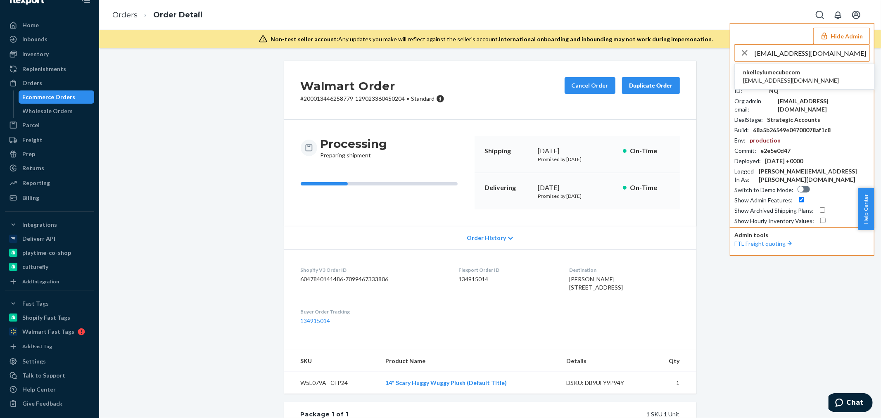
type input "mpeer@lumecube.com"
click at [766, 82] on span "mpeer@lumecube.com" at bounding box center [791, 80] width 96 height 8
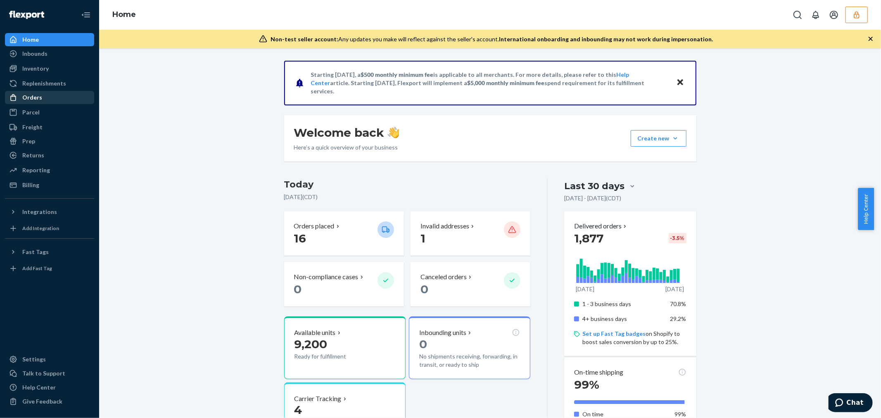
click at [34, 98] on div "Orders" at bounding box center [32, 97] width 20 height 8
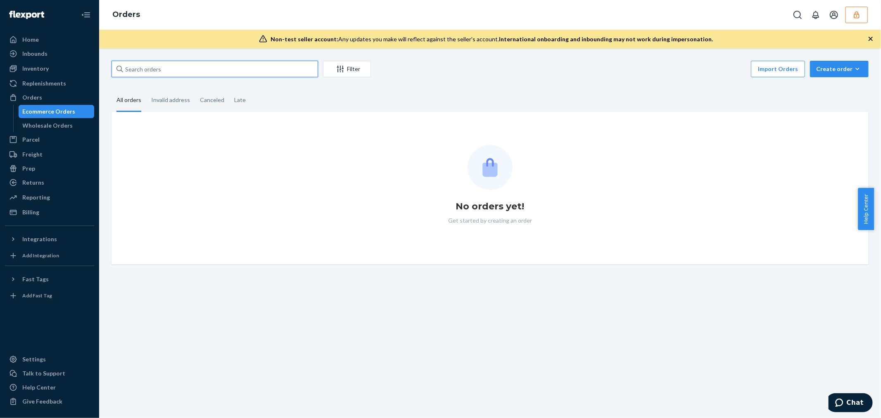
click at [195, 70] on input "text" at bounding box center [214, 69] width 206 height 17
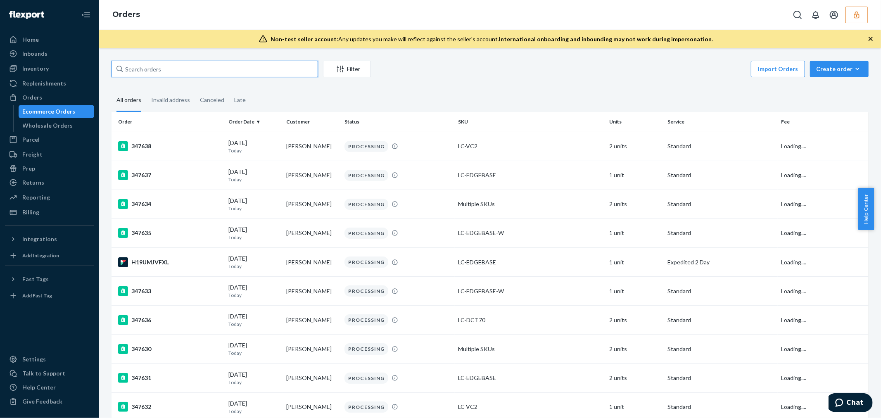
paste input "134263799"
type input "134263799"
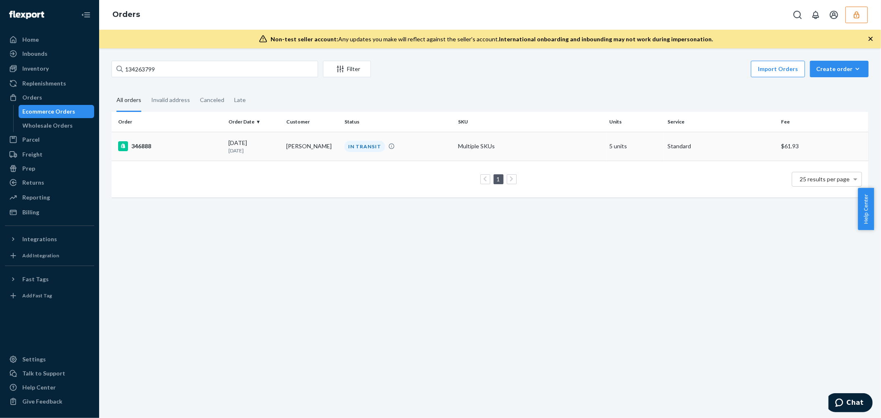
click at [184, 147] on div "346888" at bounding box center [170, 146] width 104 height 10
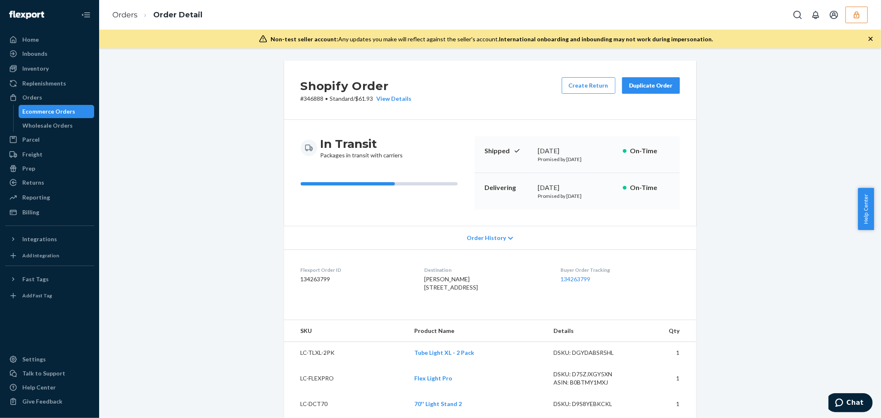
click at [452, 233] on div "Order History" at bounding box center [490, 238] width 412 height 24
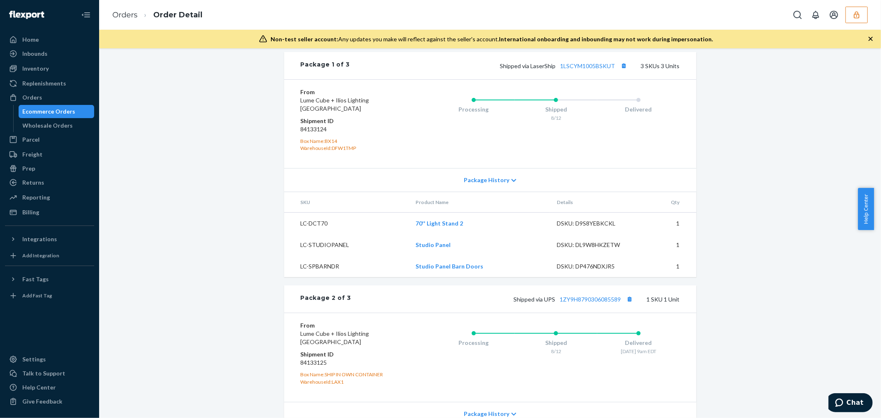
scroll to position [607, 0]
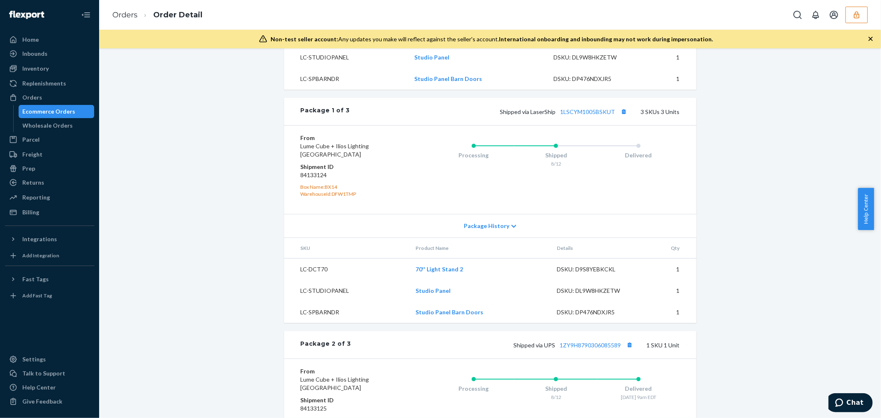
click at [307, 179] on dd "84133124" at bounding box center [350, 175] width 99 height 8
copy dd "84133124"
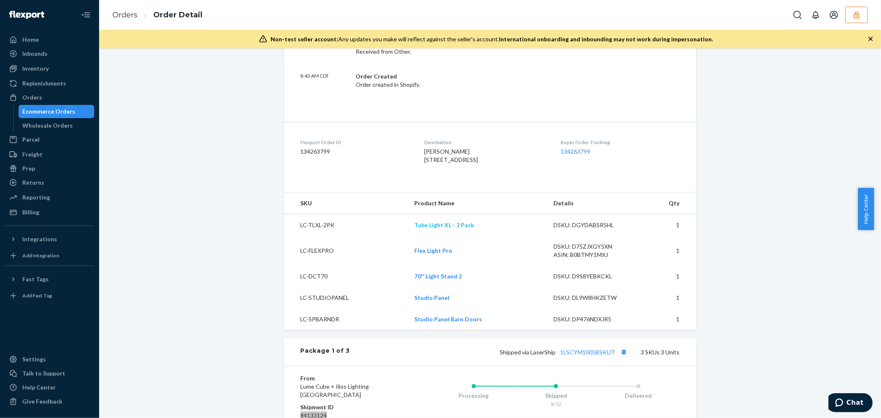
scroll to position [550, 0]
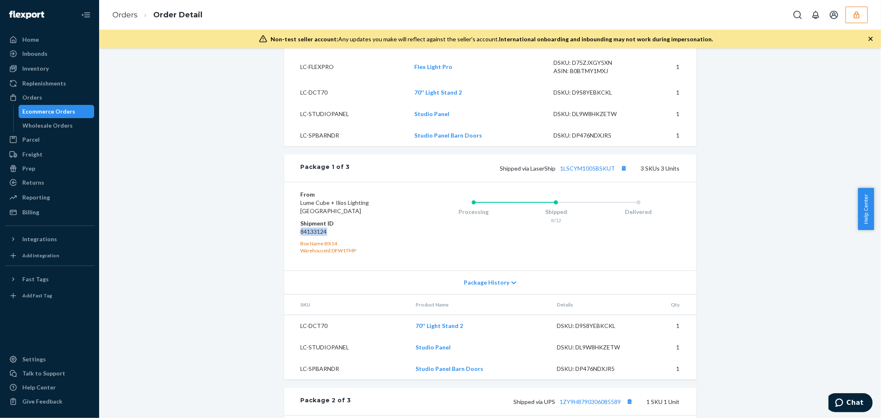
drag, startPoint x: 315, startPoint y: 242, endPoint x: 328, endPoint y: 267, distance: 28.6
click at [328, 254] on dl "From Lume Cube + Ilios Lighting Lewisville, TX 75067 Shipment ID 84133124 Box N…" at bounding box center [350, 222] width 99 height 64
click at [328, 254] on div "WarehouseId: DFW1TMP" at bounding box center [350, 250] width 99 height 7
click at [314, 236] on dd "84133124" at bounding box center [350, 232] width 99 height 8
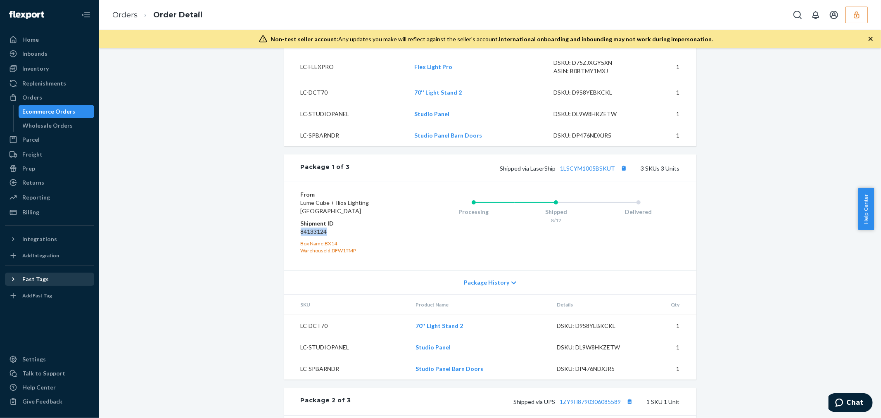
copy dd "84133124"
click at [853, 14] on icon "button" at bounding box center [856, 15] width 8 height 8
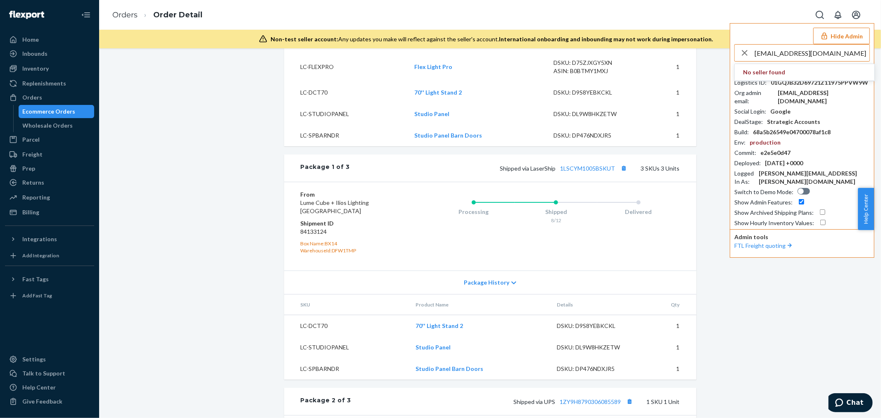
click at [821, 54] on input "scd@adducates.com" at bounding box center [811, 53] width 115 height 17
click at [783, 54] on input "scd@adducates.com" at bounding box center [811, 53] width 115 height 17
click at [782, 53] on input "scd@adducates.com" at bounding box center [811, 53] width 115 height 17
type input "scd@addcates.com"
drag, startPoint x: 816, startPoint y: 54, endPoint x: 732, endPoint y: 39, distance: 85.2
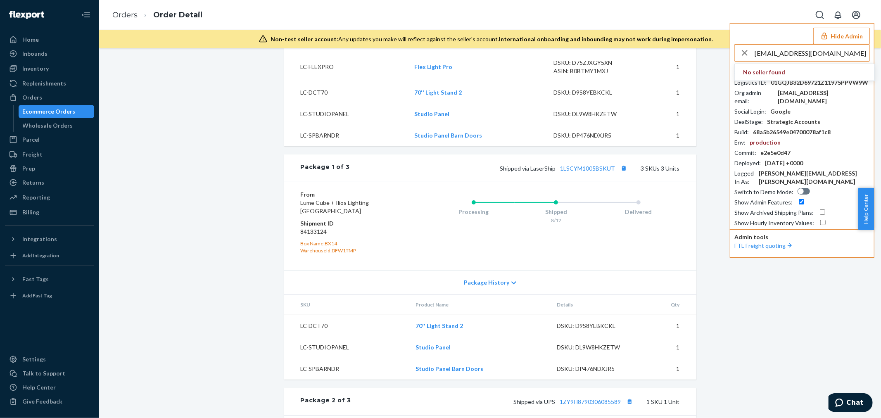
click at [731, 38] on div "Hide Admin scd@addcates.com No seller found Seller ID : nkelleylumecubecom Logi…" at bounding box center [802, 140] width 145 height 235
click at [794, 67] on div "Seller ID : nkelleylumecubecom Logistics ID : 01GQJB32D69721Z11975PPVW9W Org ad…" at bounding box center [801, 135] width 135 height 183
copy div "nkelleylumecubecom"
click at [757, 47] on input "text" at bounding box center [811, 53] width 115 height 17
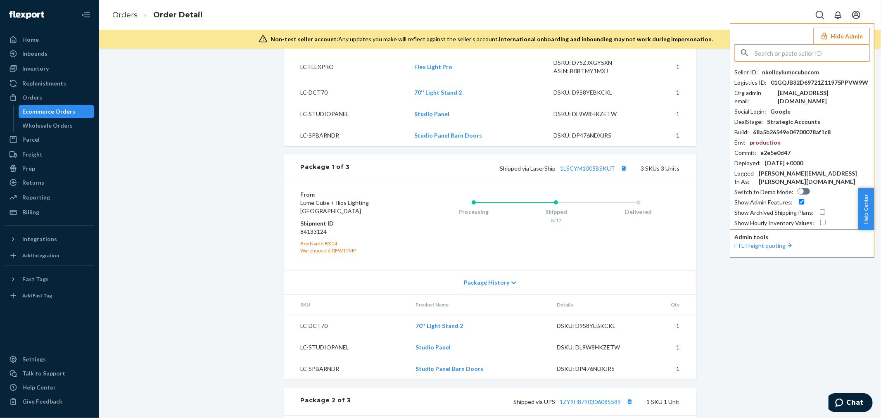
paste input "mikesundaycitizenco"
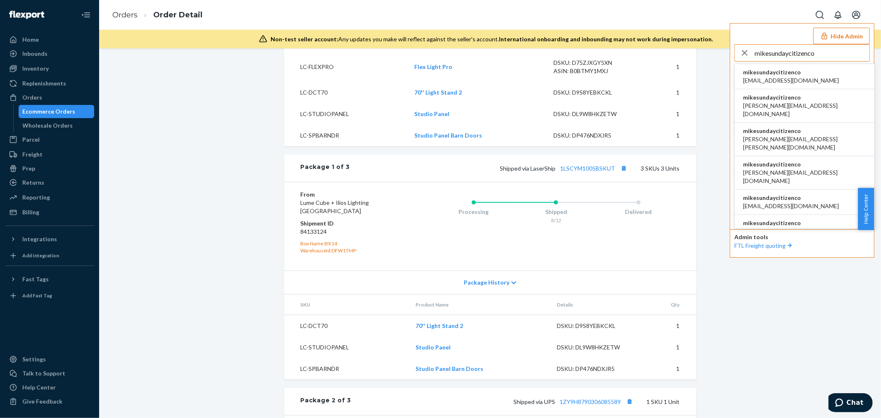
type input "mikesundaycitizenco"
click at [771, 73] on span "mikesundaycitizenco" at bounding box center [791, 72] width 96 height 8
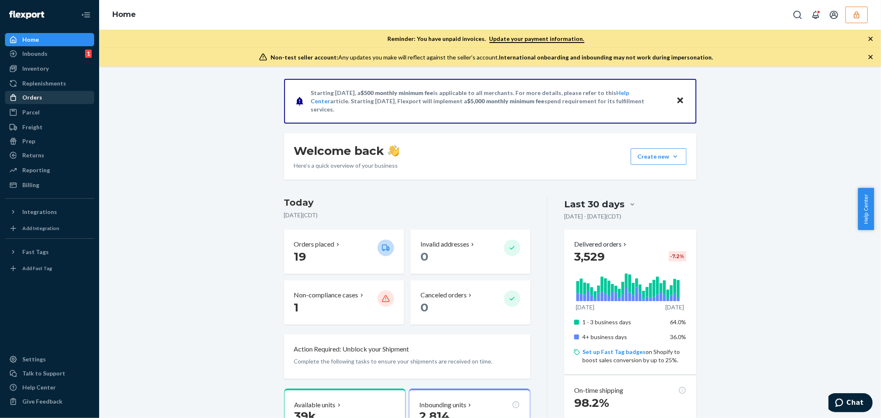
drag, startPoint x: 61, startPoint y: 94, endPoint x: 46, endPoint y: 90, distance: 15.4
click at [61, 94] on div "Orders" at bounding box center [50, 98] width 88 height 12
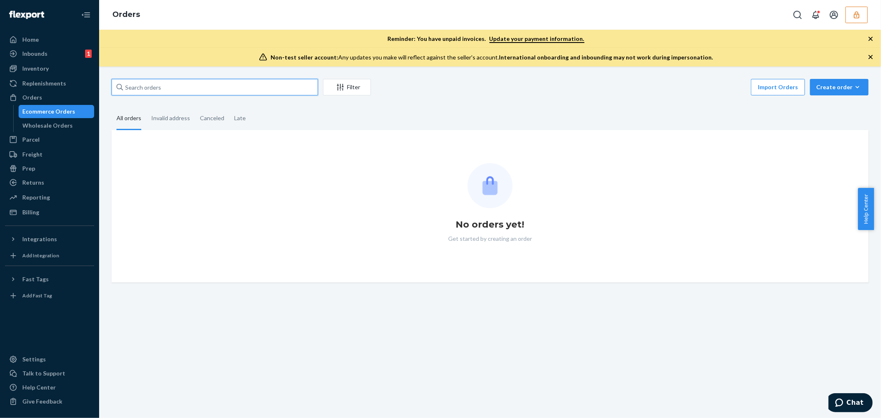
click at [156, 94] on input "text" at bounding box center [214, 87] width 206 height 17
paste input "mikesundaycitizenco"
type input "mikesundaycitizenco"
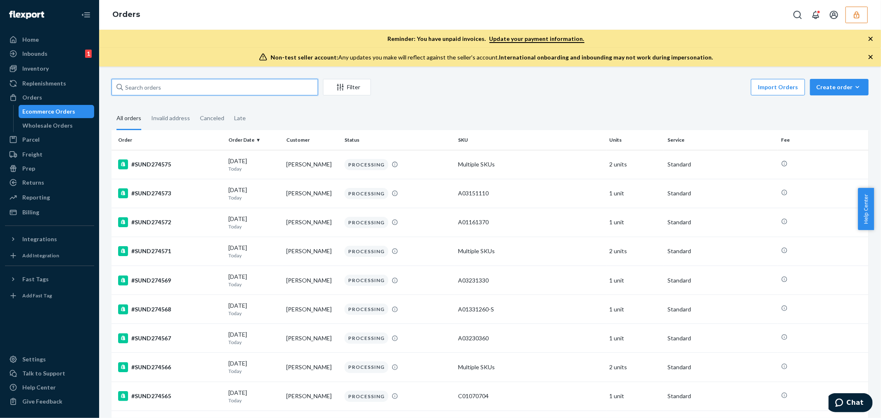
click at [141, 83] on input "text" at bounding box center [214, 87] width 206 height 17
paste input "BYD9BSMYGE"
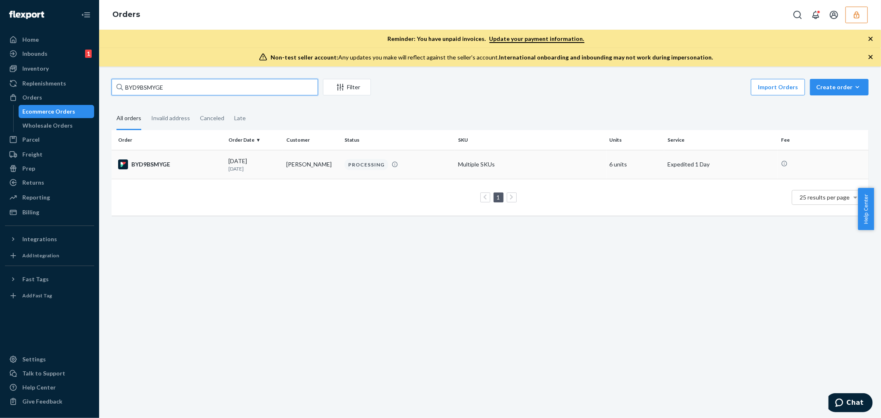
type input "BYD9BSMYGE"
click at [179, 168] on div "BYD9BSMYGE" at bounding box center [170, 164] width 104 height 10
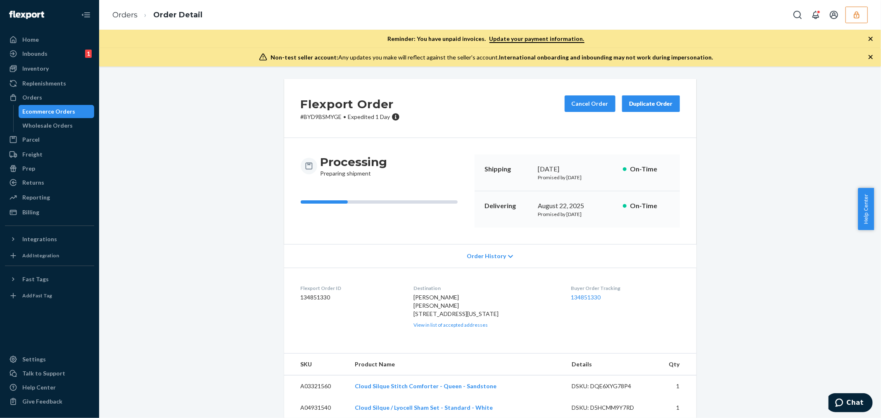
scroll to position [183, 0]
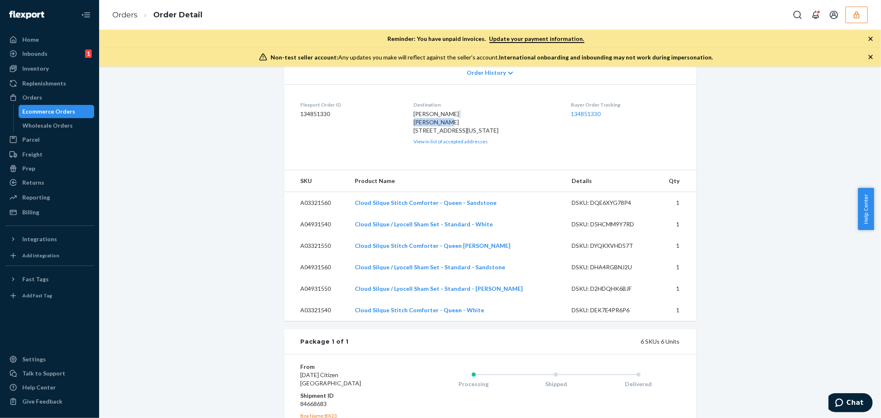
drag, startPoint x: 415, startPoint y: 121, endPoint x: 450, endPoint y: 122, distance: 35.5
click at [450, 122] on div "[PERSON_NAME] [PERSON_NAME] [STREET_ADDRESS][US_STATE] View in list of accepted…" at bounding box center [486, 127] width 144 height 35
